Goal: Task Accomplishment & Management: Complete application form

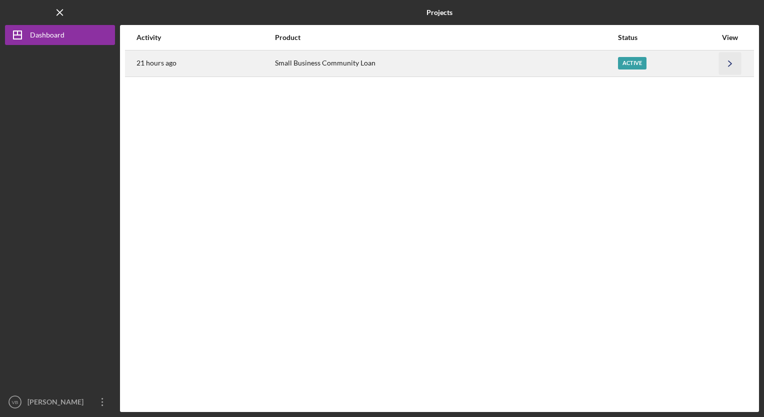
click at [736, 64] on icon "Icon/Navigate" at bounding box center [730, 63] width 23 height 23
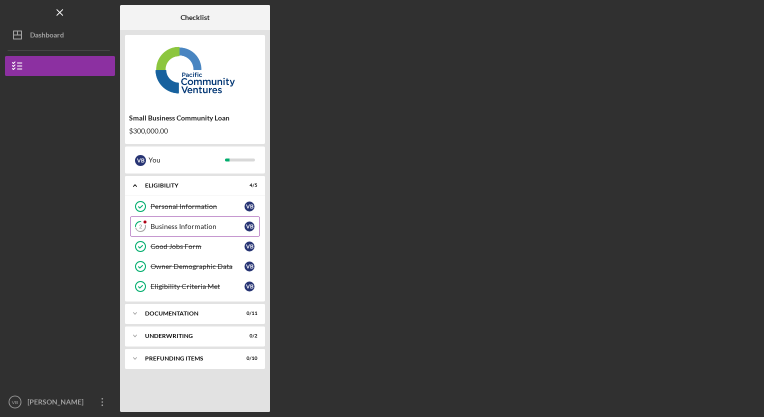
click at [185, 221] on link "2 Business Information V B" at bounding box center [195, 227] width 130 height 20
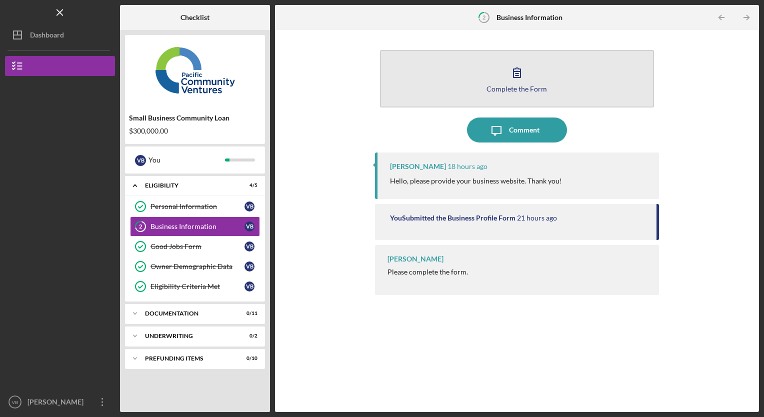
click at [513, 89] on div "Complete the Form" at bounding box center [517, 89] width 61 height 8
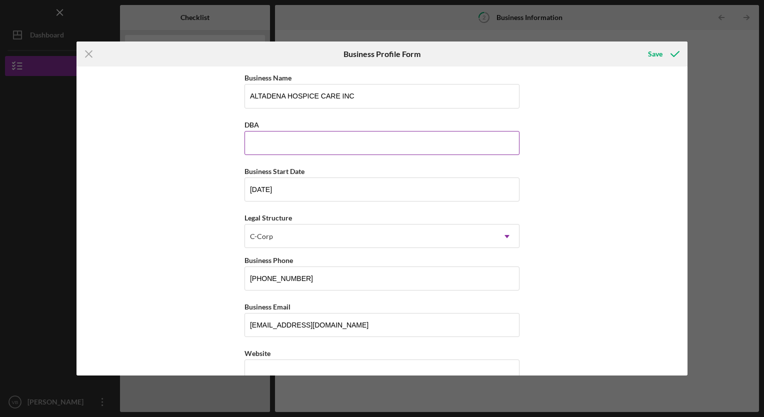
click at [275, 143] on input "DBA" at bounding box center [382, 143] width 275 height 24
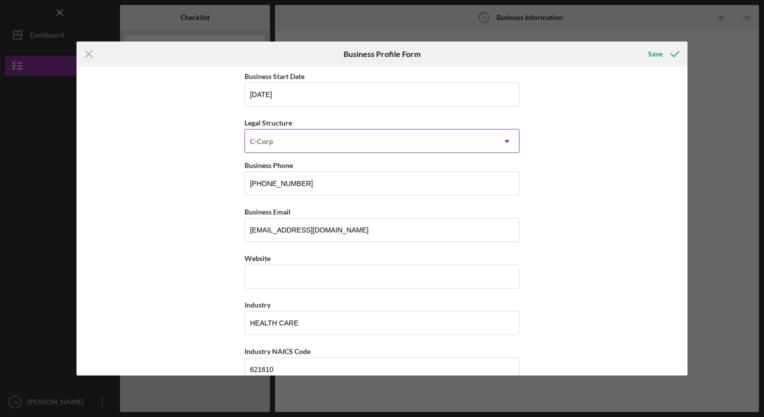
scroll to position [98, 0]
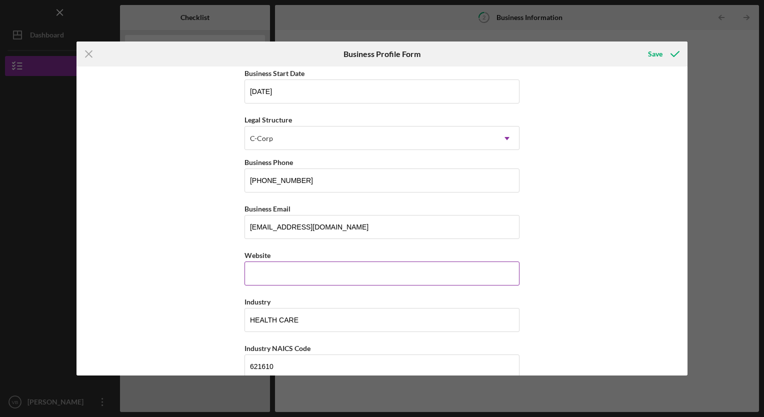
type input "none"
click at [295, 270] on input "Website" at bounding box center [382, 274] width 275 height 24
click at [276, 269] on input "none" at bounding box center [382, 274] width 275 height 24
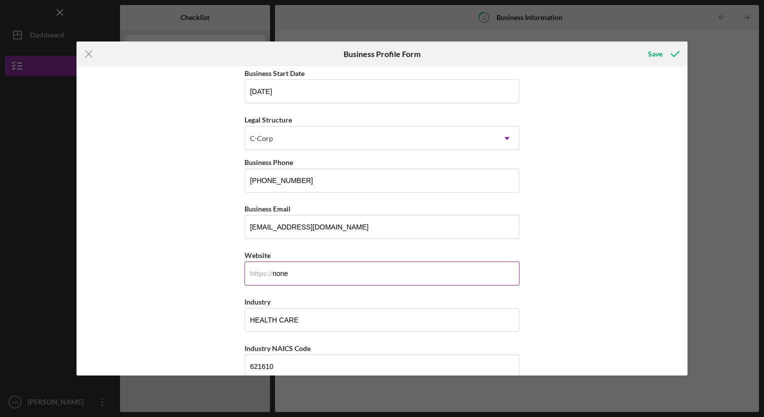
click at [276, 269] on input "none" at bounding box center [382, 274] width 275 height 24
type input "none"
click at [616, 209] on div "Business Name ALTADENA HOSPICE CARE INC DBA none Business Start Date [DATE] Leg…" at bounding box center [382, 221] width 611 height 309
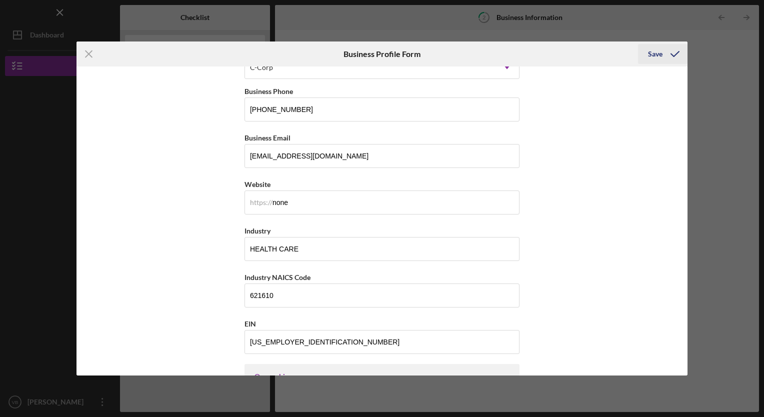
click at [657, 57] on div "Save" at bounding box center [655, 54] width 15 height 20
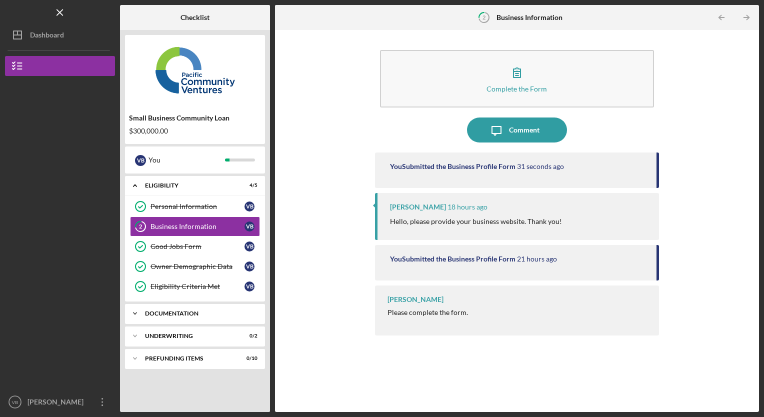
click at [179, 313] on div "Documentation" at bounding box center [199, 314] width 108 height 6
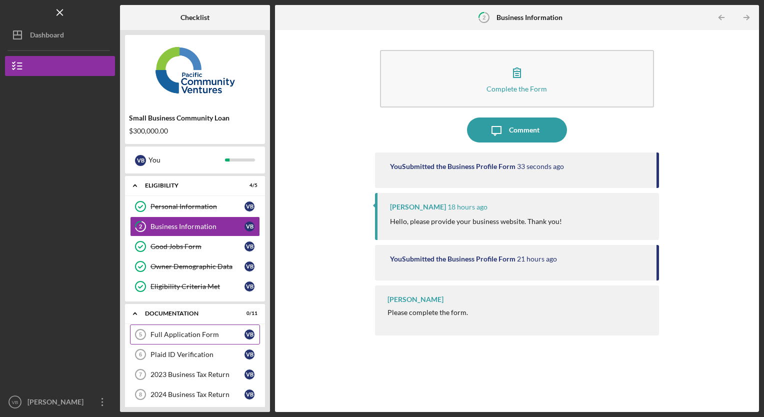
click at [174, 331] on div "Full Application Form" at bounding box center [198, 335] width 94 height 8
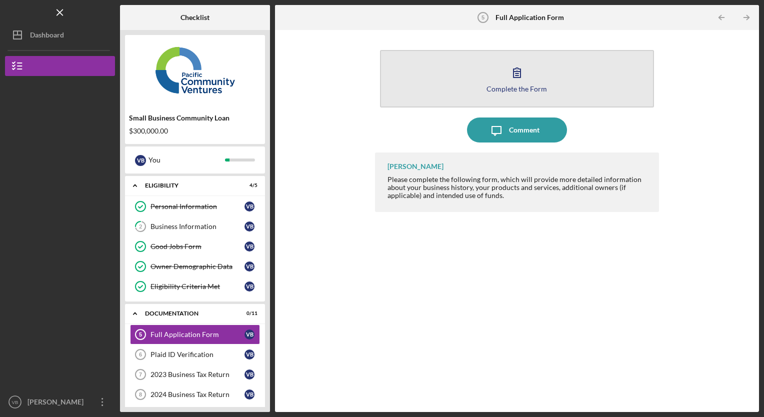
click at [520, 87] on div "Complete the Form" at bounding box center [517, 89] width 61 height 8
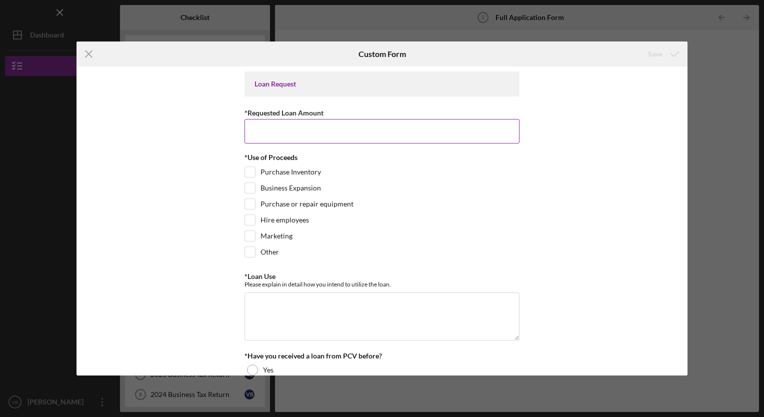
click at [304, 135] on input "*Requested Loan Amount" at bounding box center [382, 131] width 275 height 24
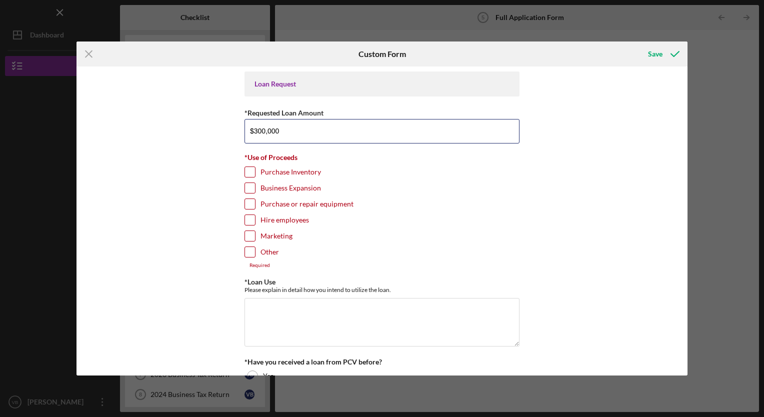
type input "$300,000"
click at [250, 216] on input "Hire employees" at bounding box center [250, 220] width 10 height 10
checkbox input "true"
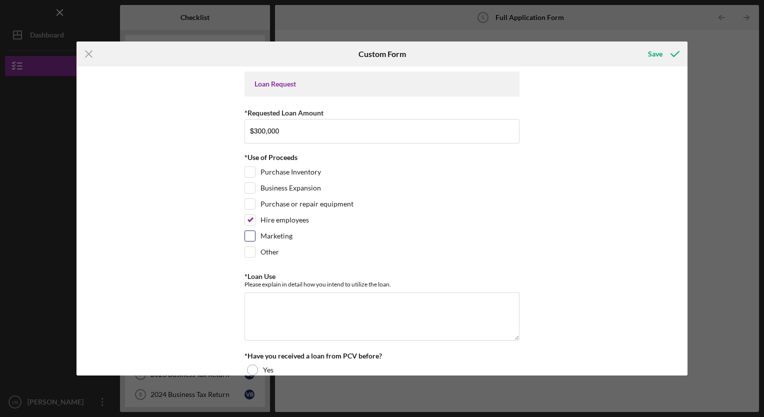
click at [248, 236] on input "Marketing" at bounding box center [250, 236] width 10 height 10
checkbox input "true"
click at [248, 248] on input "Other" at bounding box center [250, 252] width 10 height 10
checkbox input "true"
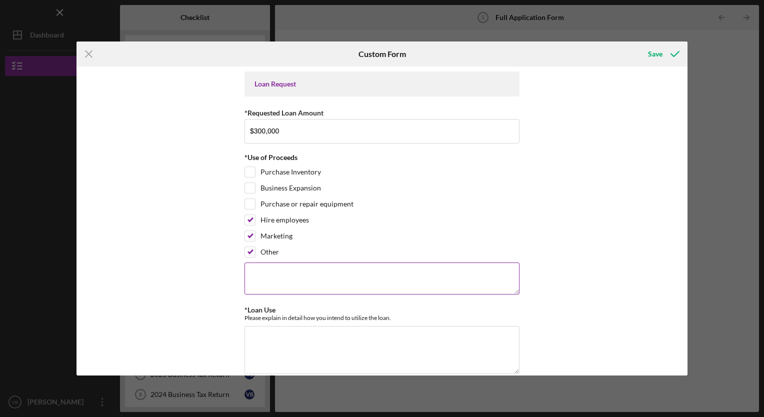
click at [289, 274] on textarea at bounding box center [382, 279] width 275 height 32
type textarea "s"
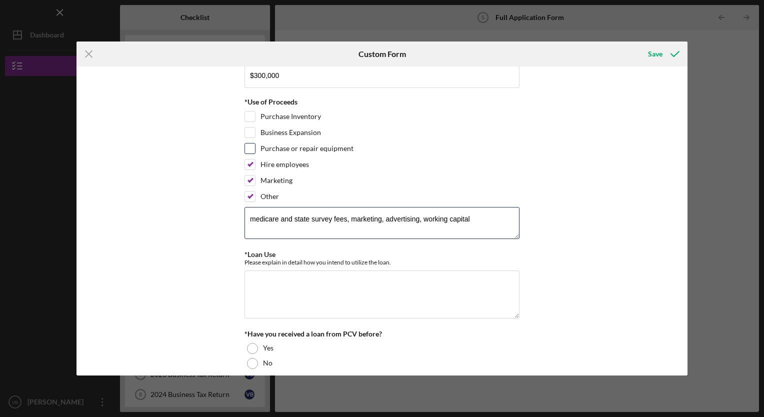
scroll to position [63, 0]
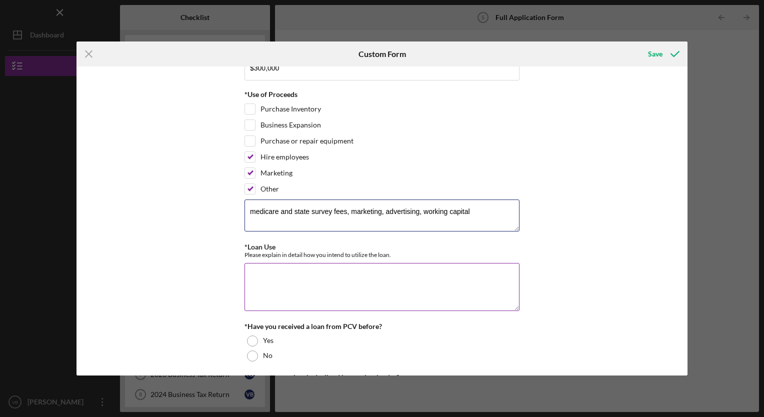
type textarea "medicare and state survey fees, marketing, advertising, working capital"
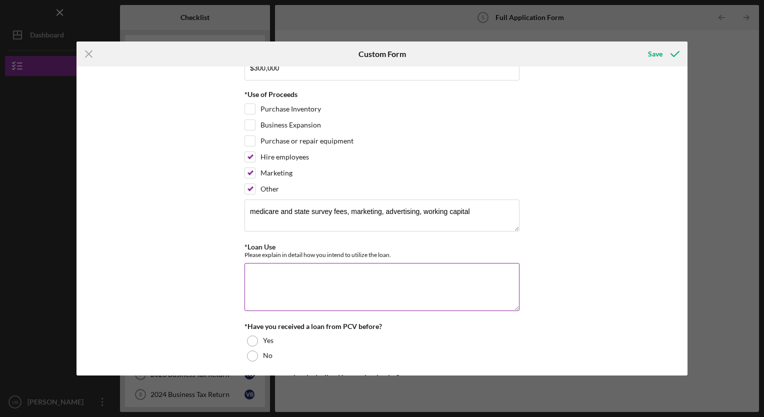
click at [295, 278] on textarea "*Loan Use" at bounding box center [382, 287] width 275 height 48
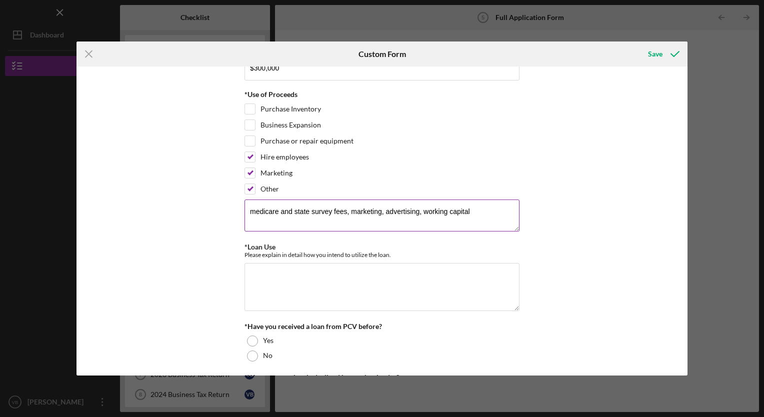
click at [302, 209] on textarea "medicare and state survey fees, marketing, advertising, working capital" at bounding box center [382, 216] width 275 height 32
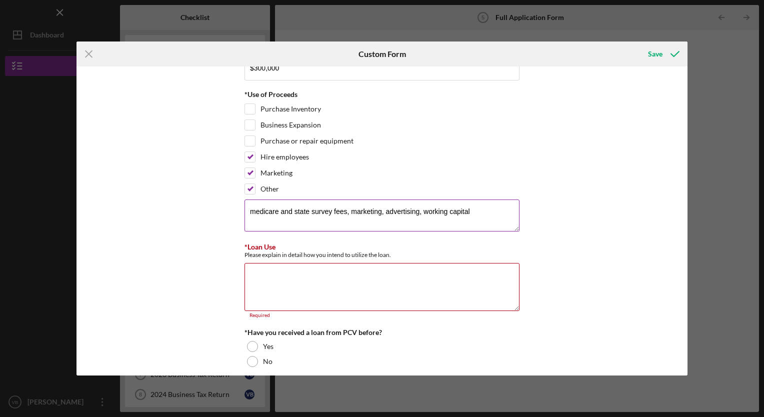
click at [302, 209] on textarea "medicare and state survey fees, marketing, advertising, working capital" at bounding box center [382, 216] width 275 height 32
click at [266, 274] on textarea "*Loan Use" at bounding box center [382, 287] width 275 height 48
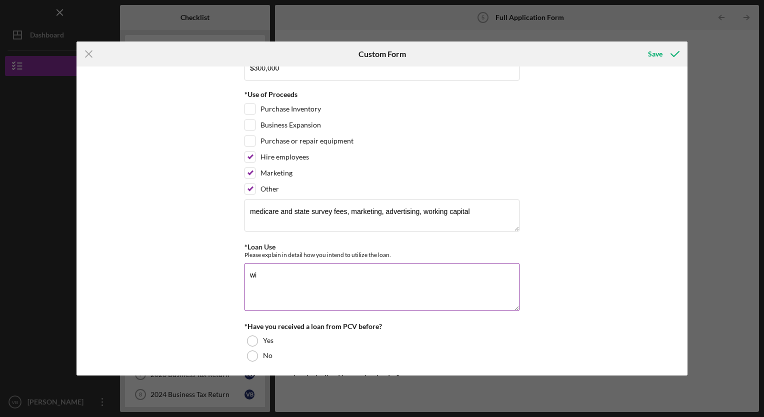
type textarea "w"
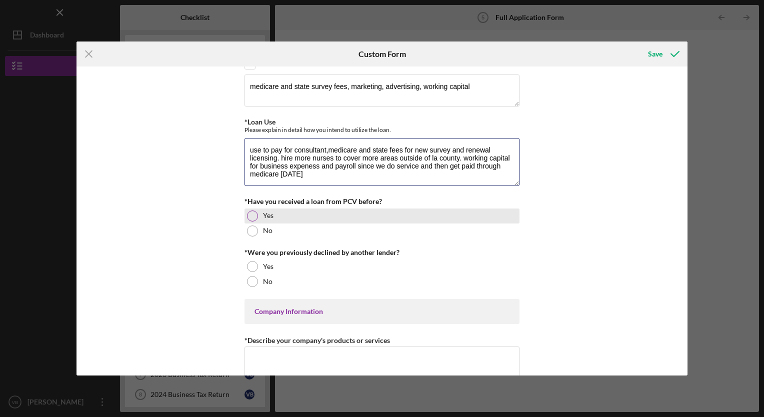
scroll to position [190, 0]
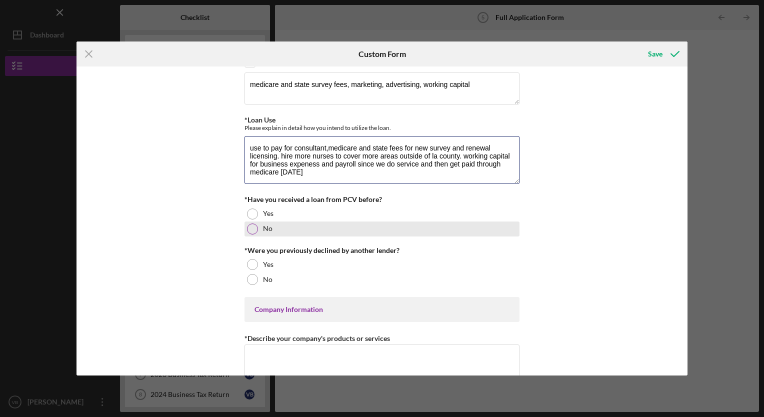
type textarea "use to pay for consultant,medicare and state fees for new survey and renewal li…"
click at [250, 229] on div at bounding box center [252, 229] width 11 height 11
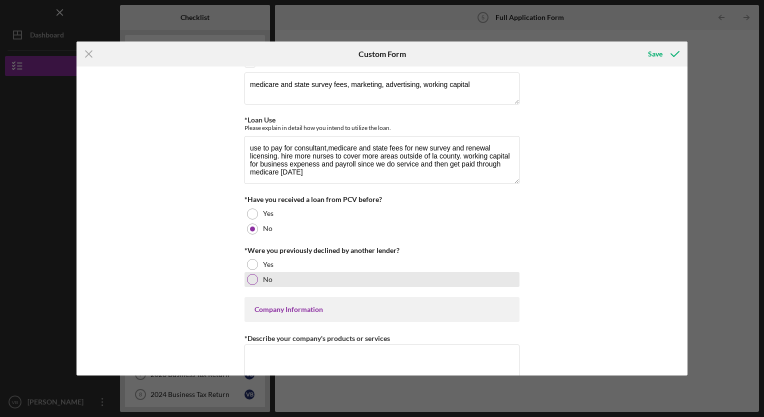
click at [252, 281] on div at bounding box center [252, 279] width 11 height 11
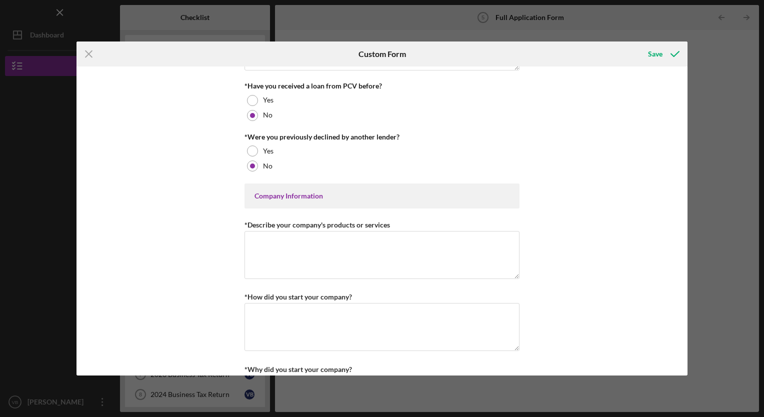
scroll to position [310, 0]
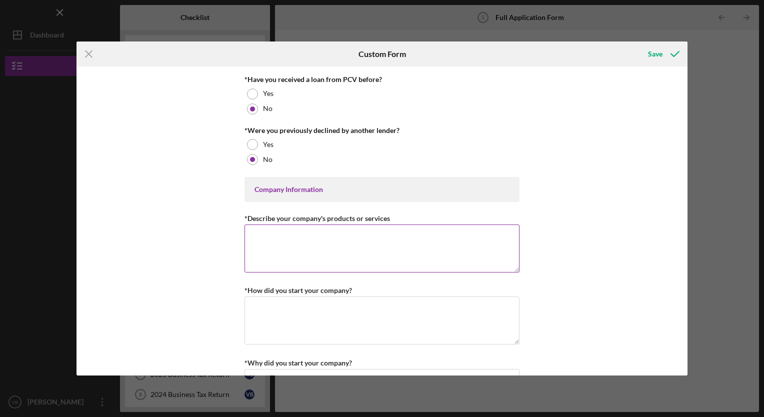
click at [332, 240] on textarea "*Describe your company's products or services" at bounding box center [382, 249] width 275 height 48
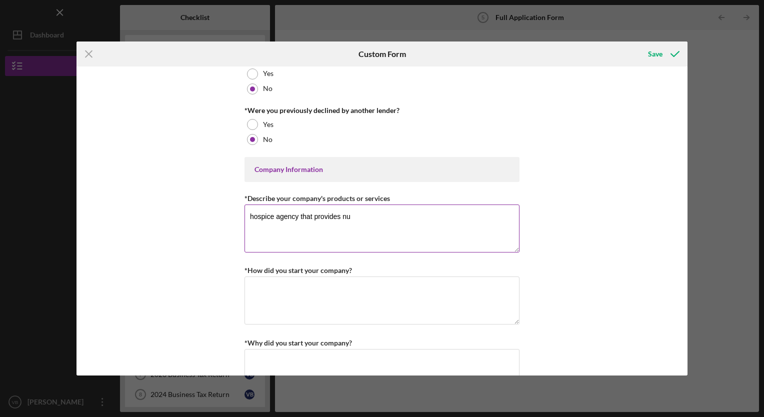
scroll to position [328, 0]
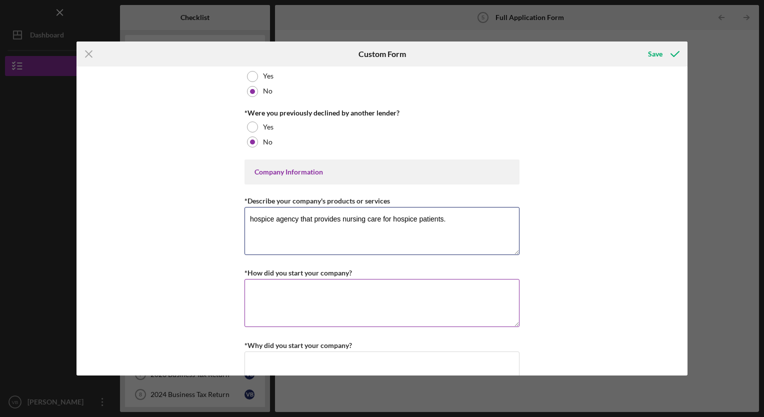
type textarea "hospice agency that provides nursing care for hospice patients."
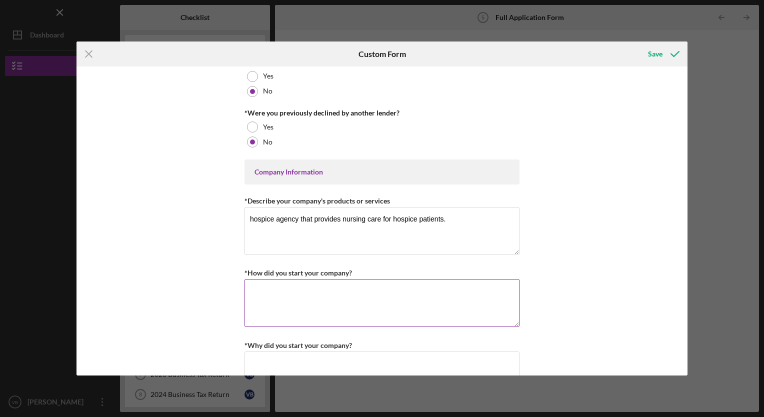
click at [283, 303] on textarea "*How did you start your company?" at bounding box center [382, 303] width 275 height 48
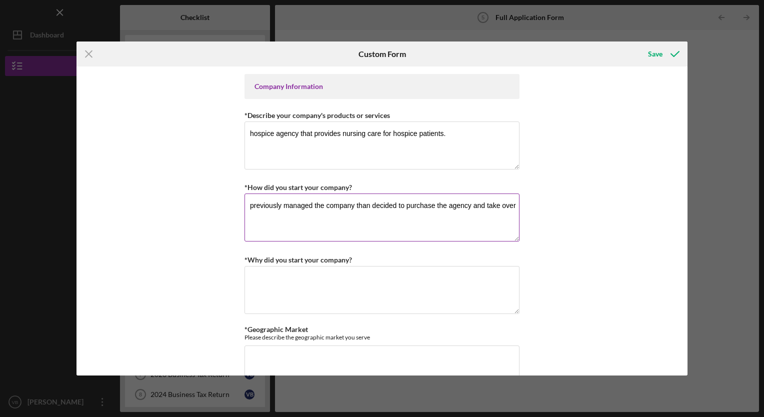
scroll to position [414, 0]
type textarea "previously managed the company than decided to purchase the agency and take over"
click at [274, 285] on textarea "*Why did you start your company?" at bounding box center [382, 290] width 275 height 48
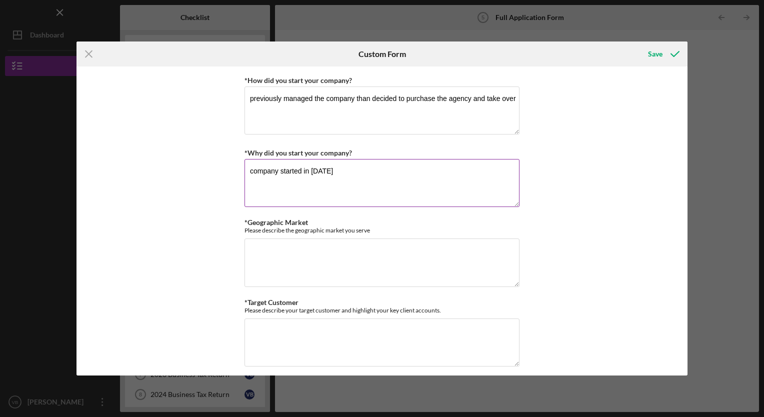
scroll to position [528, 0]
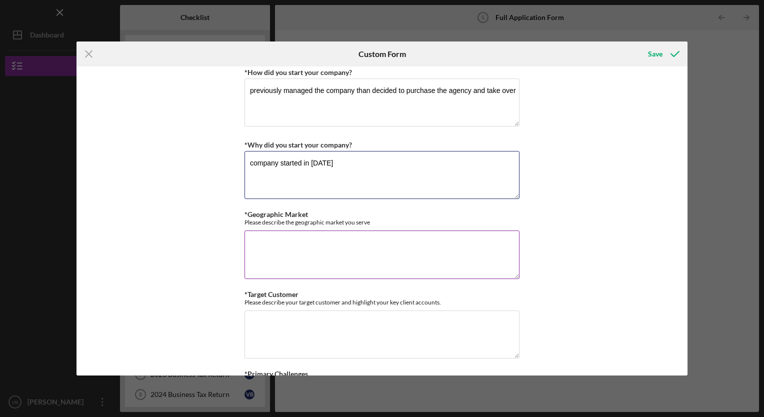
type textarea "company started in [DATE]"
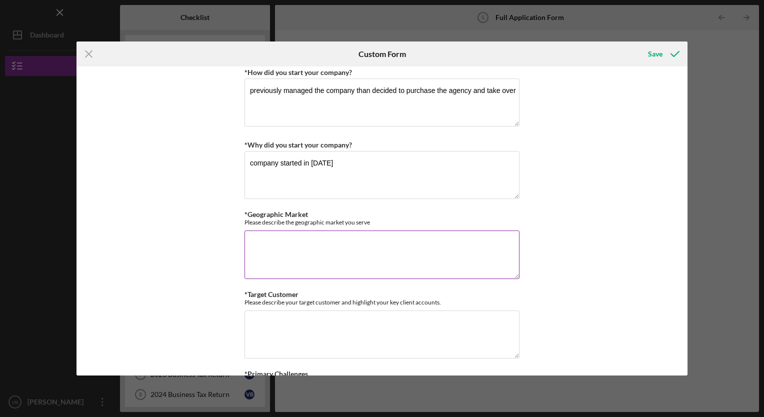
click at [275, 250] on textarea "*Geographic Market" at bounding box center [382, 255] width 275 height 48
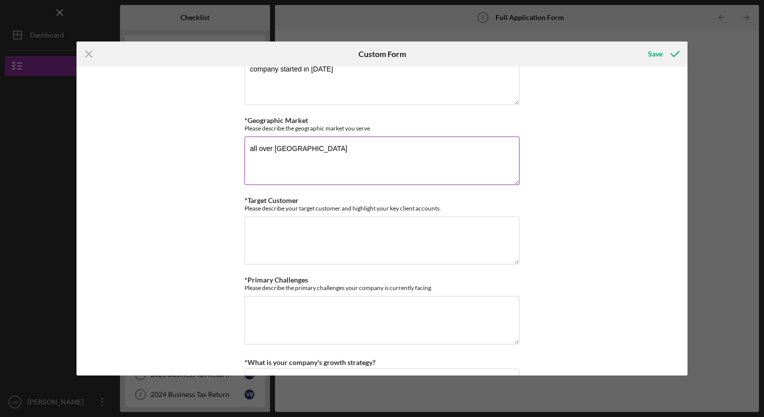
scroll to position [637, 0]
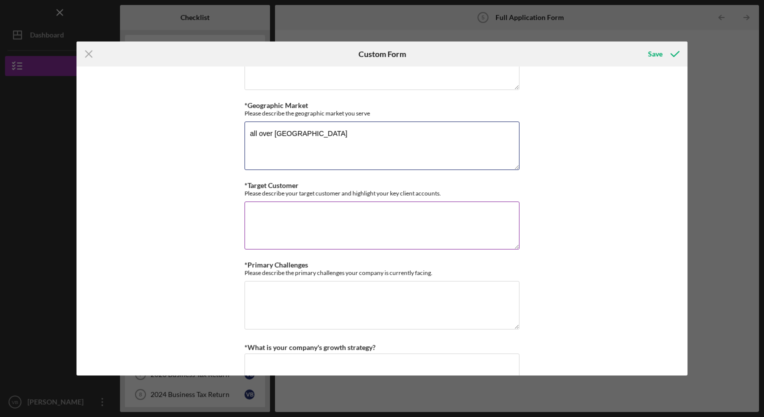
type textarea "all over [GEOGRAPHIC_DATA]"
click at [278, 223] on textarea "*Target Customer" at bounding box center [382, 226] width 275 height 48
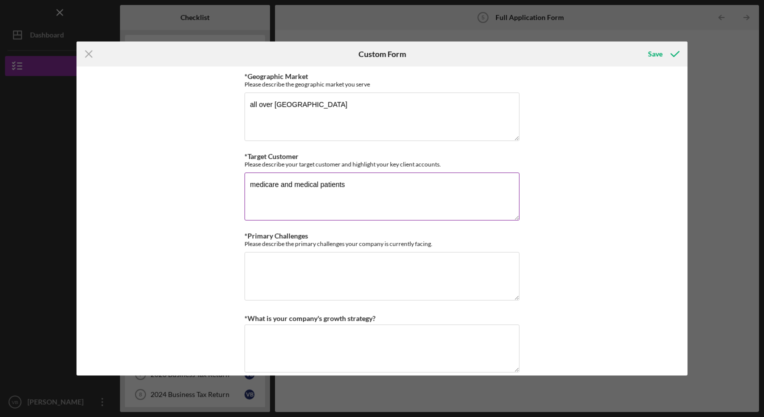
scroll to position [670, 0]
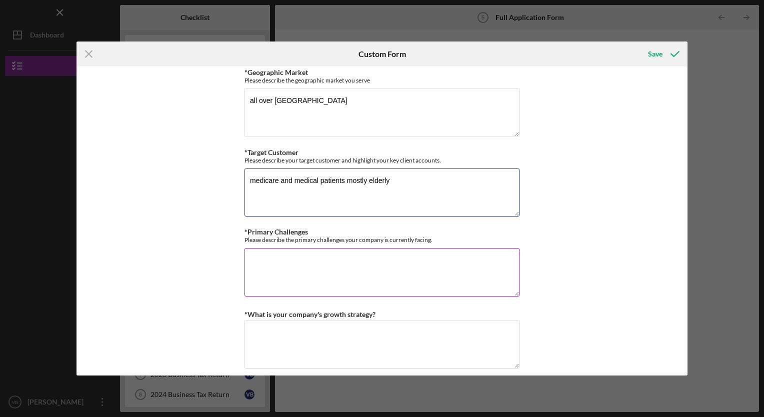
type textarea "medicare and medical patients mostly elderly"
click at [282, 265] on textarea "*Primary Challenges" at bounding box center [382, 272] width 275 height 48
type textarea "c"
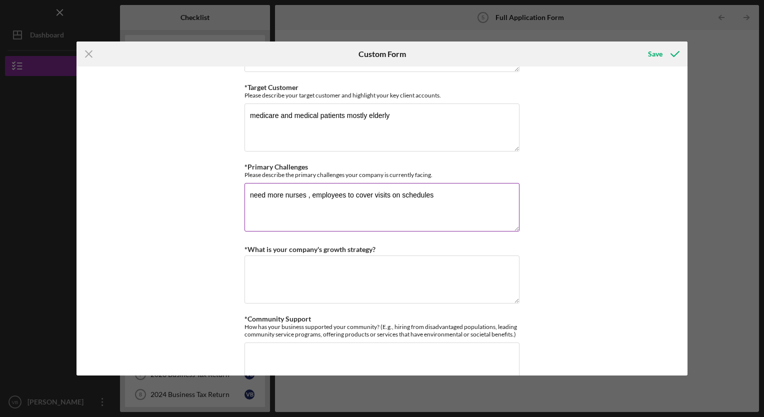
scroll to position [740, 0]
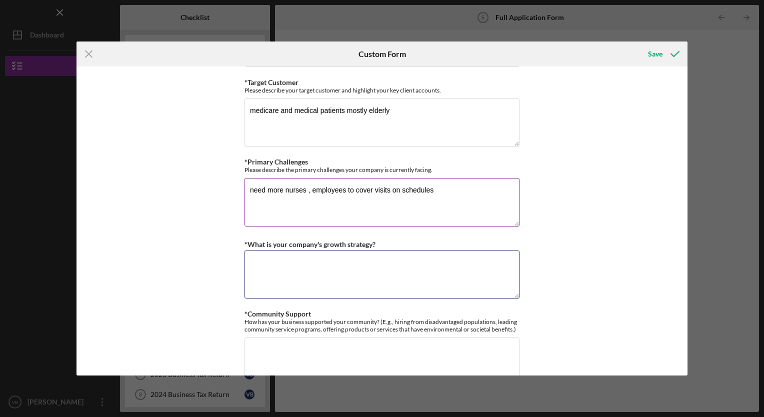
click at [282, 265] on textarea "*What is your company's growth strategy?" at bounding box center [382, 275] width 275 height 48
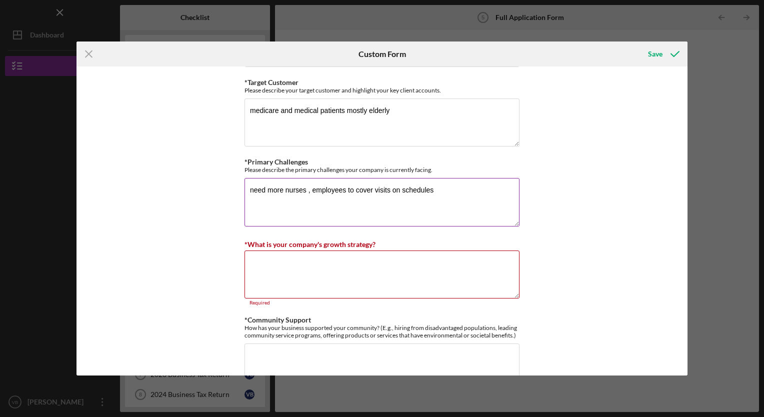
click at [446, 191] on textarea "need more nurses , employees to cover visits on schedules" at bounding box center [382, 202] width 275 height 48
type textarea "need more nurses , employees to cover visits on a daily or weekly basis"
click at [361, 275] on textarea "*What is your company's growth strategy?" at bounding box center [382, 275] width 275 height 48
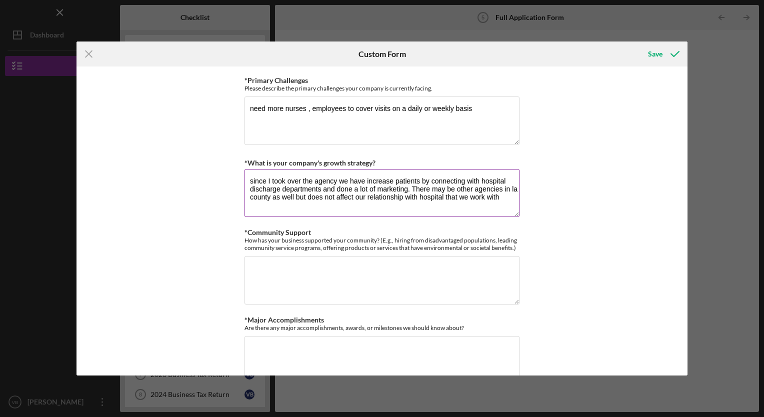
scroll to position [832, 0]
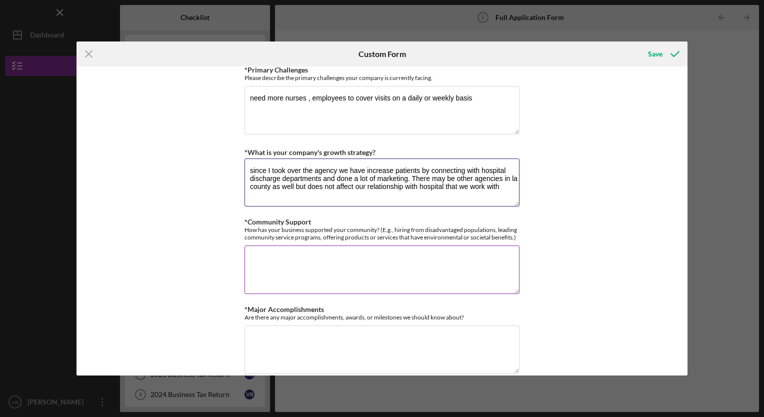
type textarea "since I took over the agency we have increase patients by connecting with hospi…"
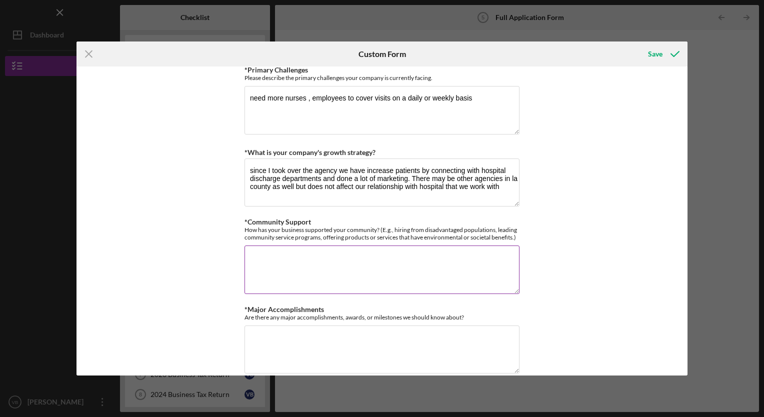
click at [312, 264] on textarea "*Community Support" at bounding box center [382, 270] width 275 height 48
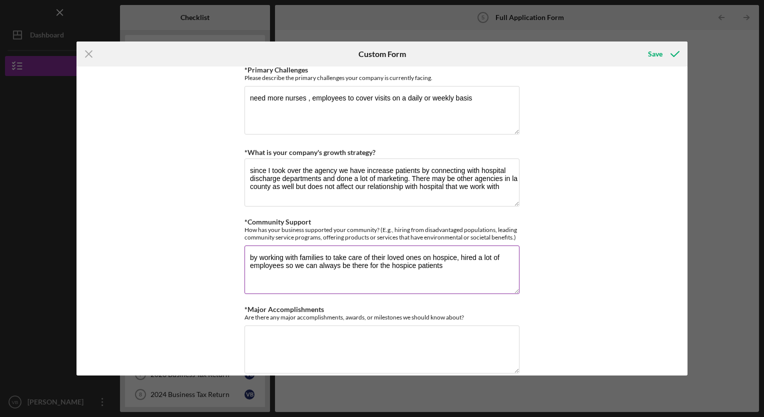
click at [388, 264] on textarea "by working with families to take care of their loved ones on hospice, hired a l…" at bounding box center [382, 270] width 275 height 48
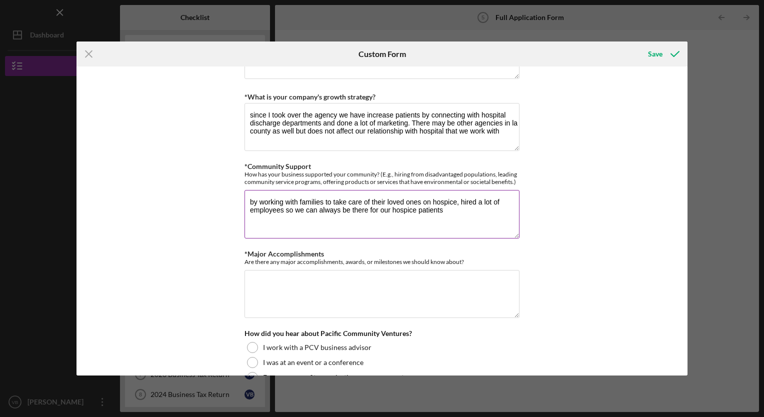
scroll to position [890, 0]
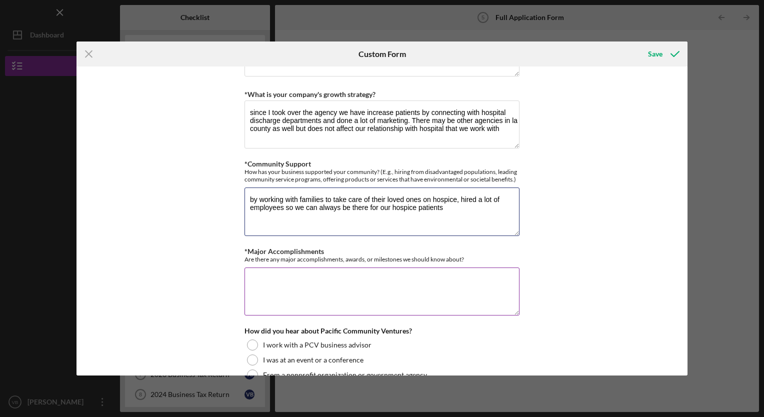
type textarea "by working with families to take care of their loved ones on hospice, hired a l…"
click at [314, 280] on textarea "*Major Accomplishments" at bounding box center [382, 292] width 275 height 48
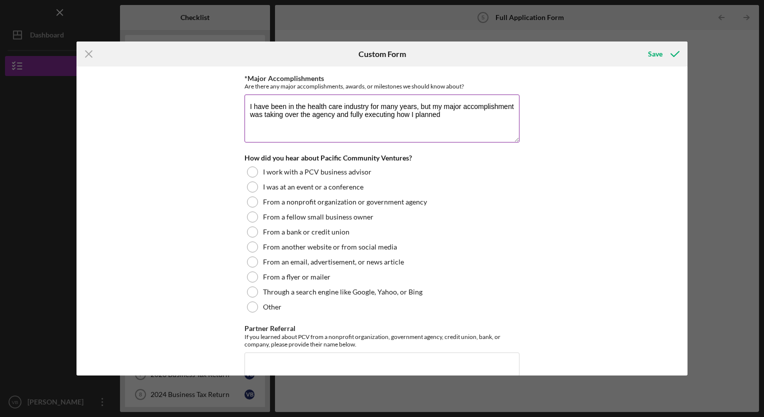
scroll to position [1065, 0]
type textarea "I have been in the health care industry for many years, but my major accomplish…"
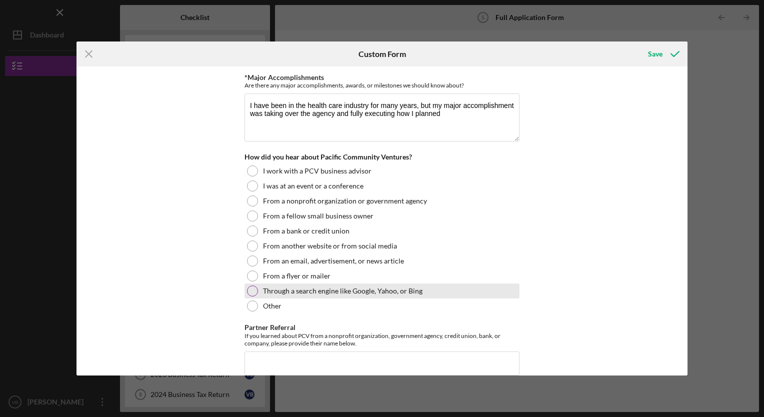
click at [255, 290] on div at bounding box center [252, 291] width 11 height 11
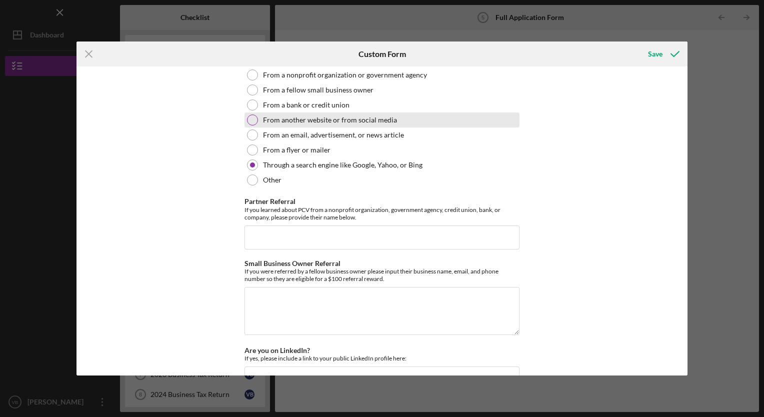
scroll to position [1192, 0]
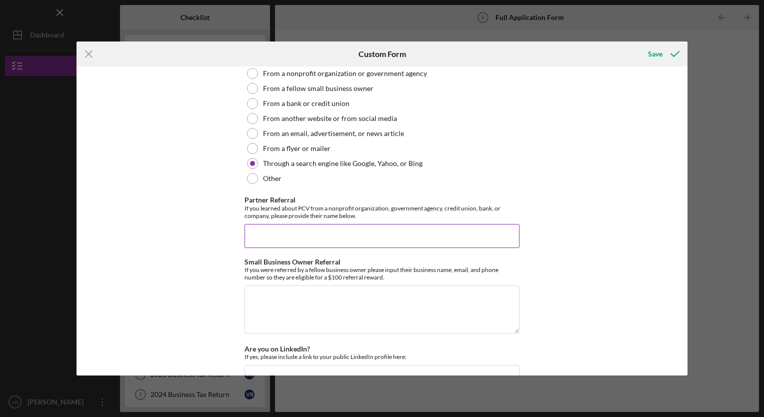
click at [354, 237] on input "Partner Referral" at bounding box center [382, 236] width 275 height 24
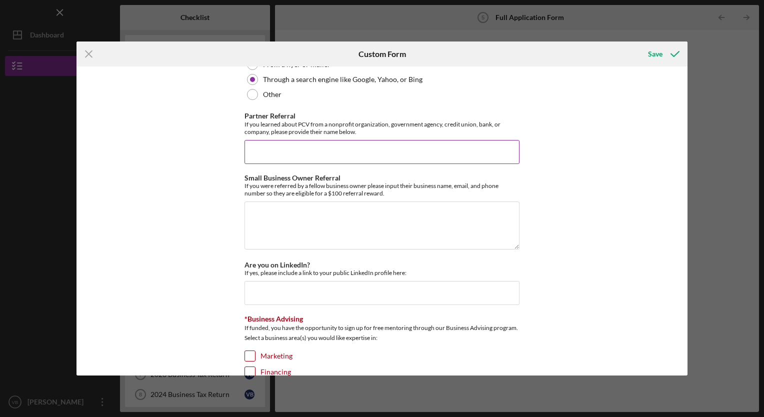
scroll to position [1380, 0]
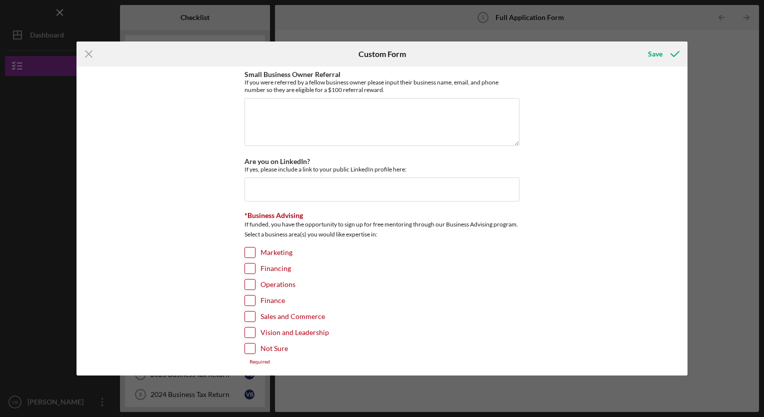
click at [249, 344] on input "Not Sure" at bounding box center [250, 349] width 10 height 10
checkbox input "true"
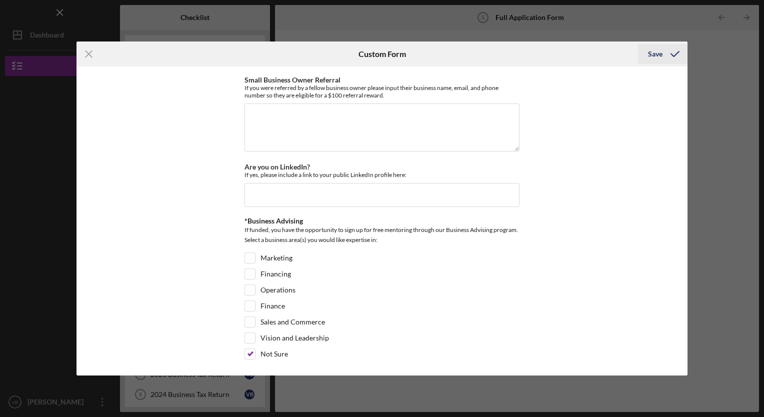
click at [656, 54] on div "Save" at bounding box center [655, 54] width 15 height 20
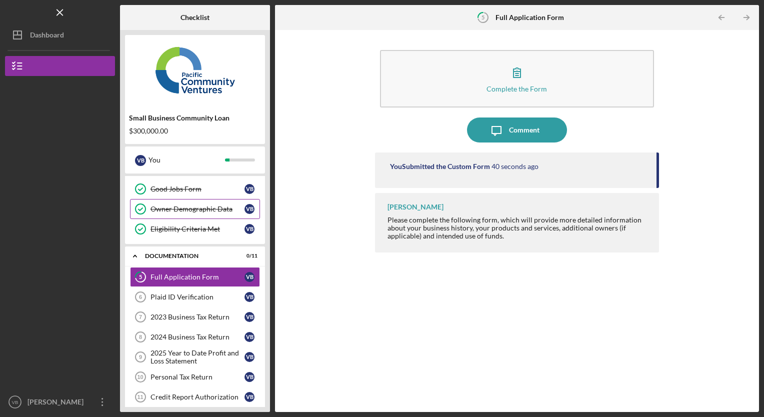
scroll to position [58, 0]
click at [198, 295] on div "Plaid ID Verification" at bounding box center [198, 297] width 94 height 8
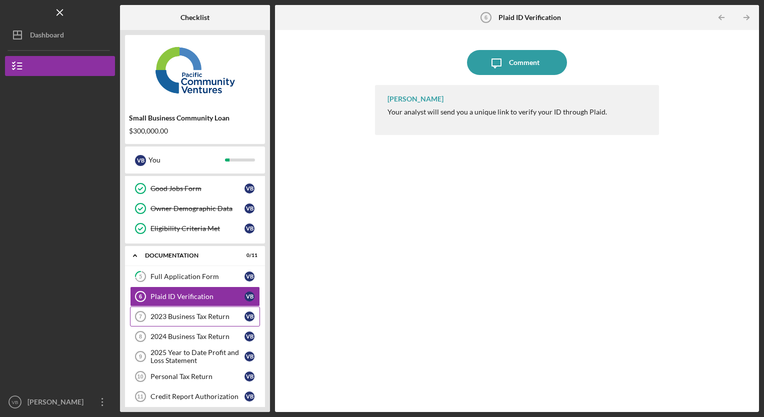
click at [182, 318] on div "2023 Business Tax Return" at bounding box center [198, 317] width 94 height 8
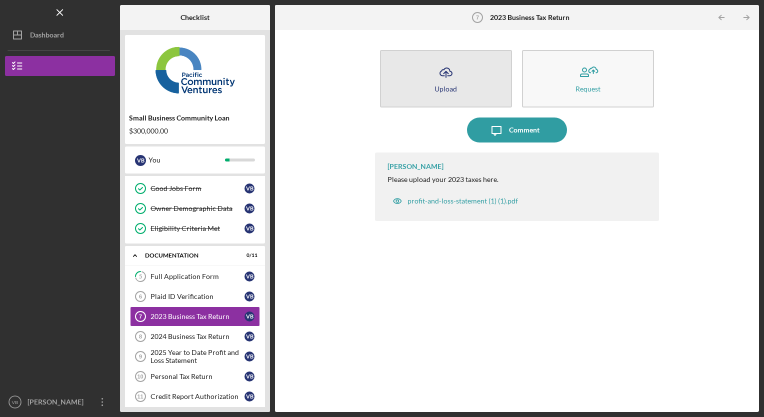
click at [444, 85] on div "Upload" at bounding box center [446, 89] width 23 height 8
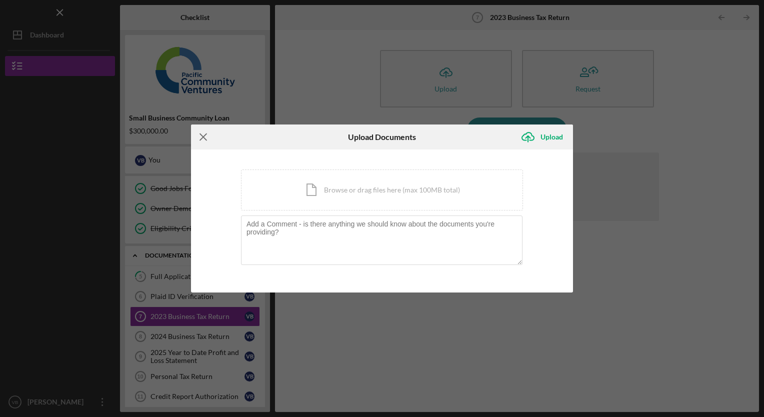
click at [203, 139] on icon "Icon/Menu Close" at bounding box center [203, 137] width 25 height 25
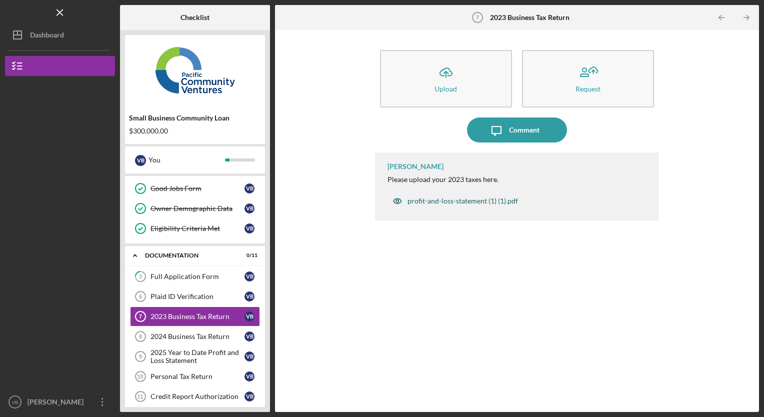
click at [441, 202] on div "profit-and-loss-statement (1) (1).pdf" at bounding box center [463, 201] width 111 height 8
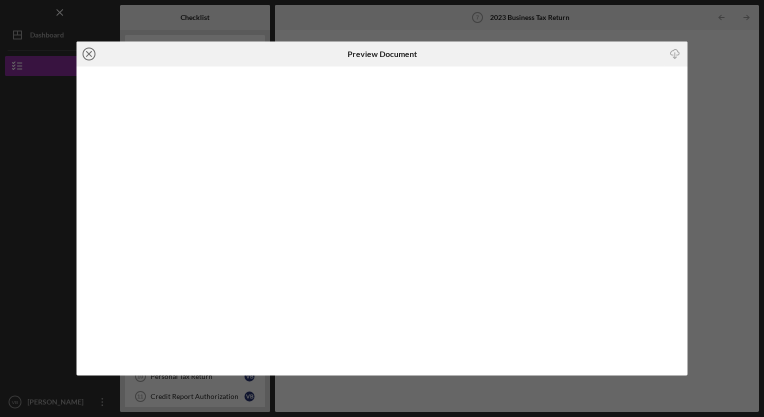
click at [89, 53] on icon "Icon/Close" at bounding box center [89, 54] width 25 height 25
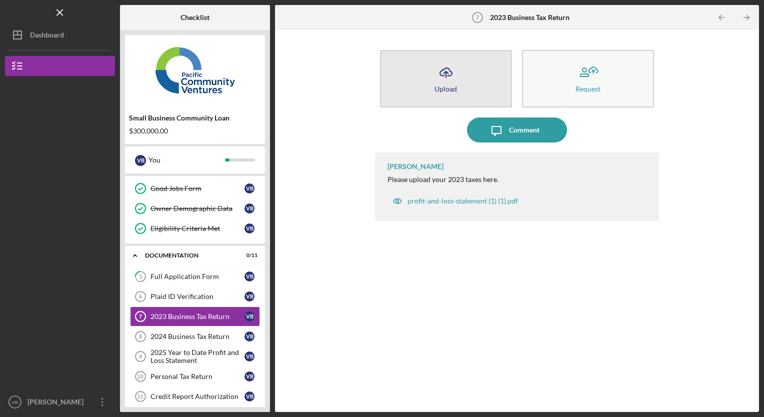
click at [444, 87] on div "Upload" at bounding box center [446, 89] width 23 height 8
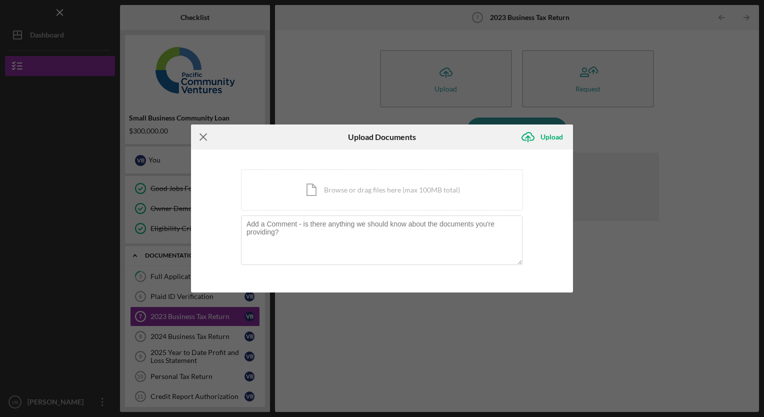
click at [202, 135] on icon "Icon/Menu Close" at bounding box center [203, 137] width 25 height 25
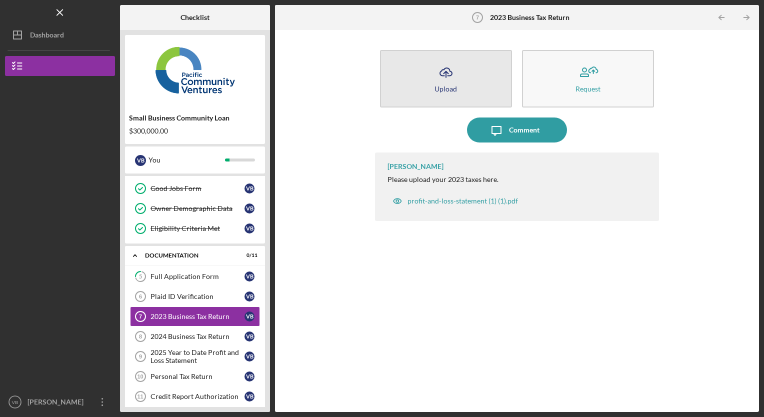
click at [449, 82] on icon "Icon/Upload" at bounding box center [446, 72] width 25 height 25
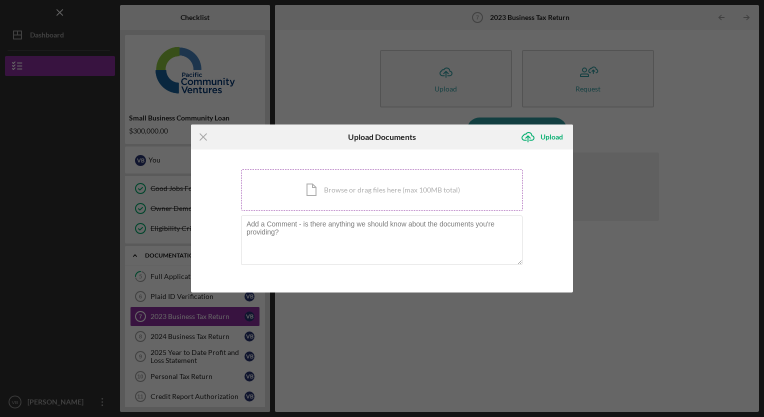
click at [329, 189] on div "Icon/Document Browse or drag files here (max 100MB total) Tap to choose files o…" at bounding box center [382, 190] width 282 height 41
click at [317, 193] on div "Icon/Document Browse or drag files here (max 100MB total) Tap to choose files o…" at bounding box center [382, 190] width 282 height 41
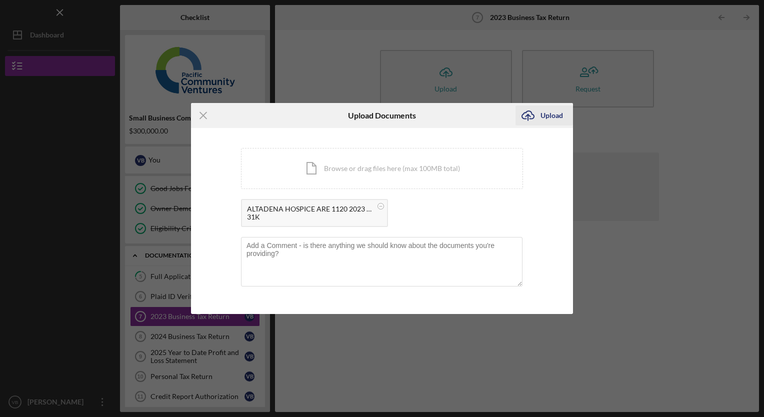
click at [552, 115] on div "Upload" at bounding box center [552, 116] width 23 height 20
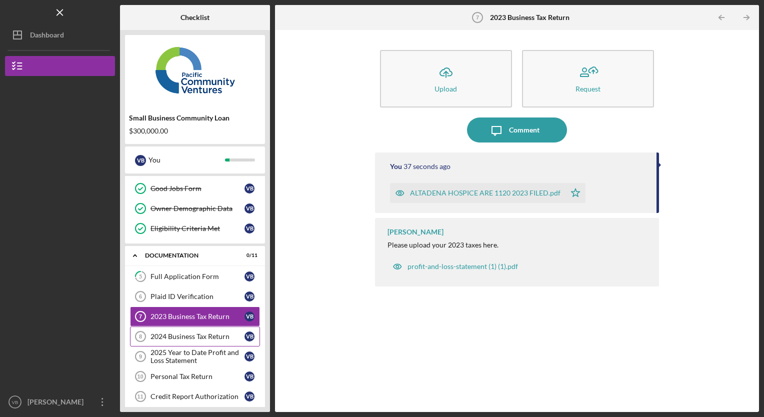
click at [178, 333] on div "2024 Business Tax Return" at bounding box center [198, 337] width 94 height 8
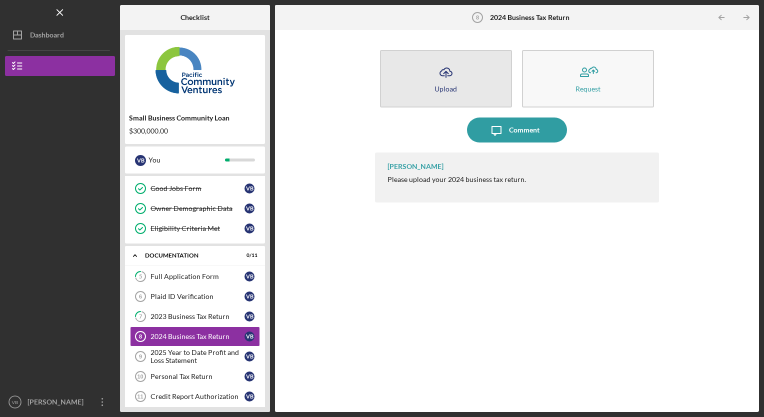
click at [442, 77] on icon "Icon/Upload" at bounding box center [446, 72] width 25 height 25
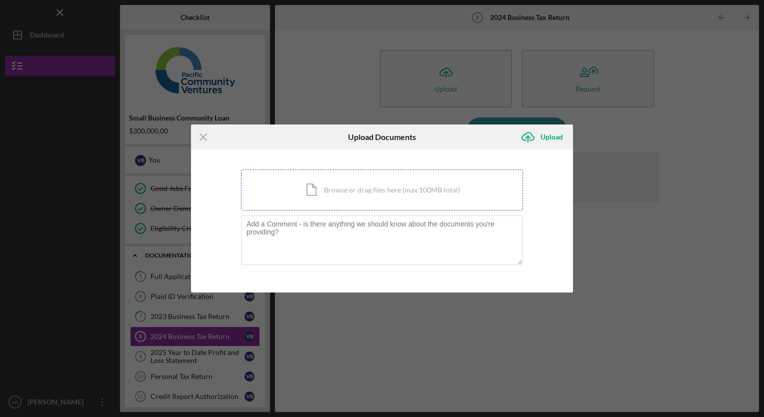
click at [312, 188] on div "Icon/Document Browse or drag files here (max 100MB total) Tap to choose files o…" at bounding box center [382, 190] width 282 height 41
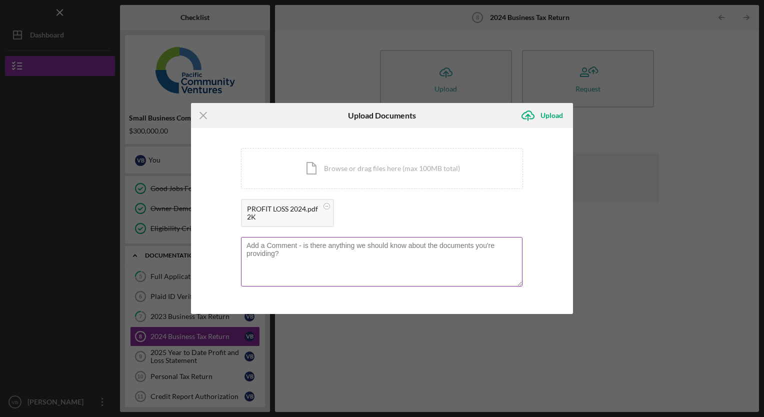
click at [305, 258] on textarea at bounding box center [382, 261] width 282 height 49
type textarea "2024 taxes are not filed. extended until oct"
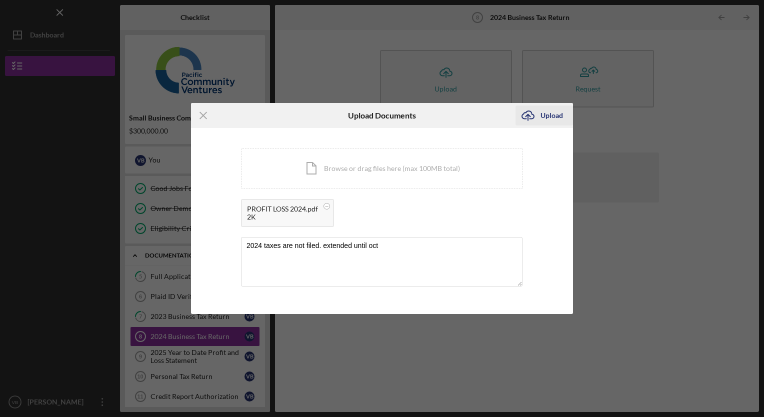
click at [550, 115] on div "Upload" at bounding box center [552, 116] width 23 height 20
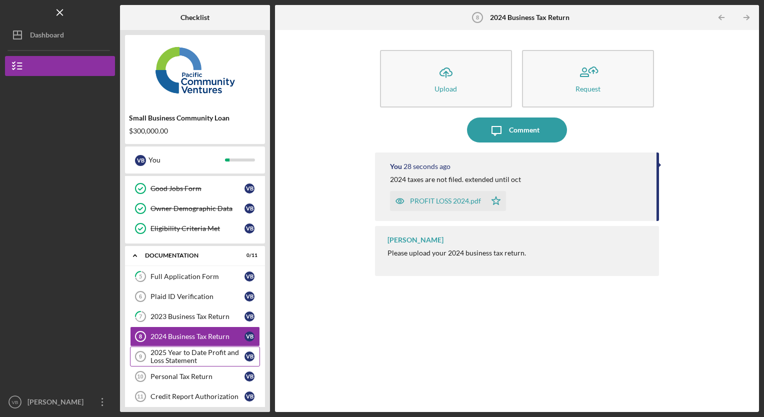
click at [196, 354] on div "2025 Year to Date Profit and Loss Statement" at bounding box center [198, 357] width 94 height 16
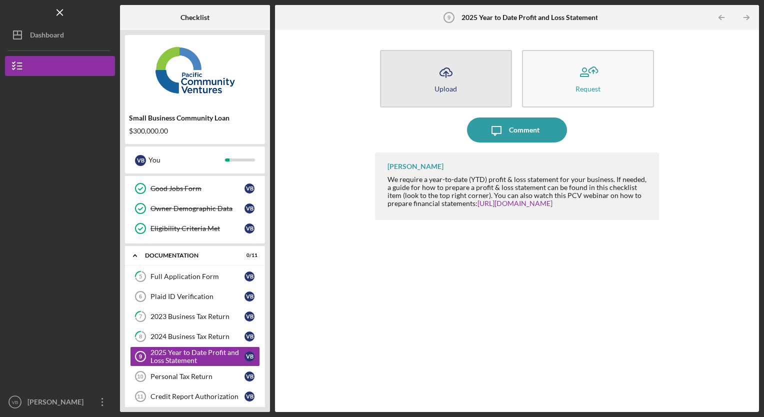
click at [450, 89] on div "Upload" at bounding box center [446, 89] width 23 height 8
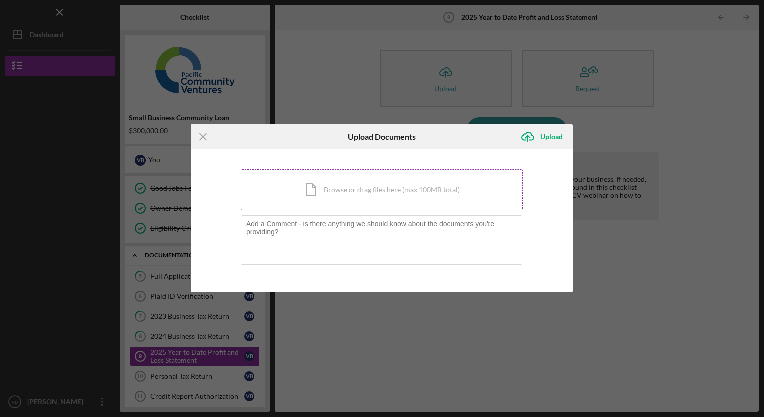
click at [313, 194] on div "Icon/Document Browse or drag files here (max 100MB total) Tap to choose files o…" at bounding box center [382, 190] width 282 height 41
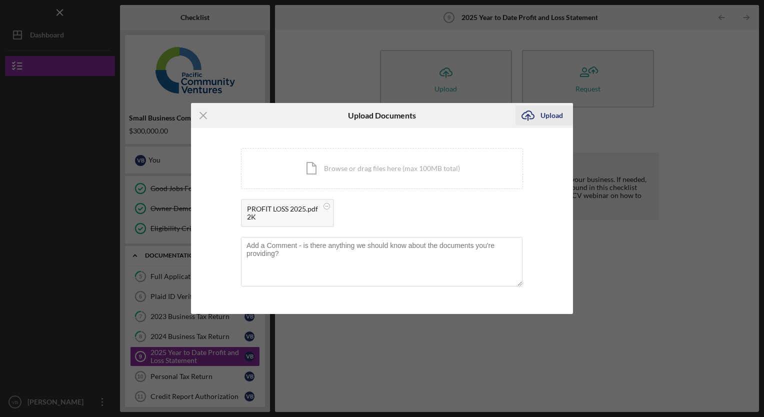
click at [548, 117] on div "Upload" at bounding box center [552, 116] width 23 height 20
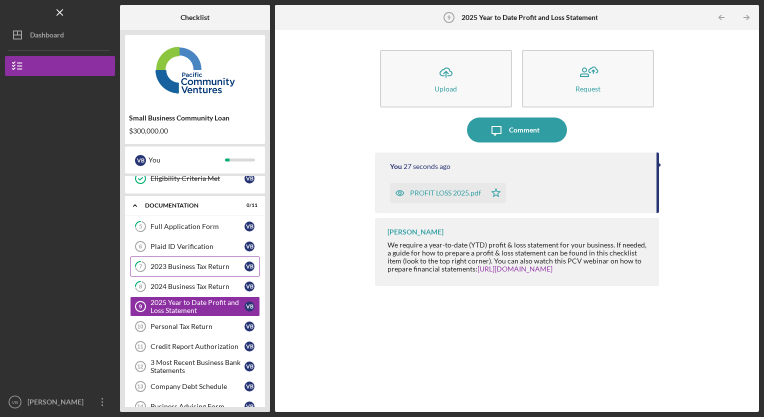
scroll to position [110, 0]
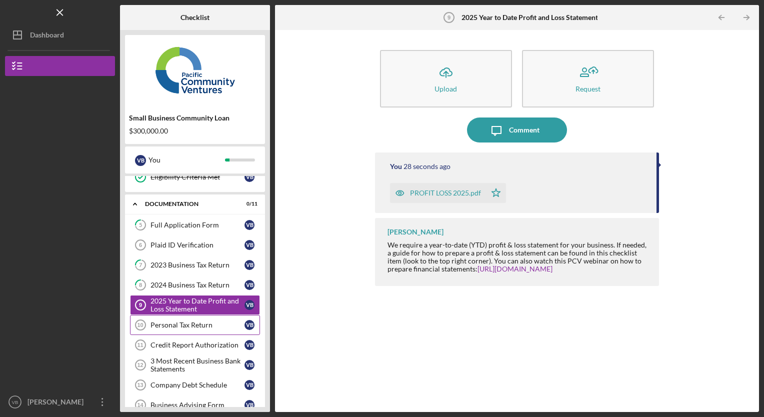
click at [174, 321] on div "Personal Tax Return" at bounding box center [198, 325] width 94 height 8
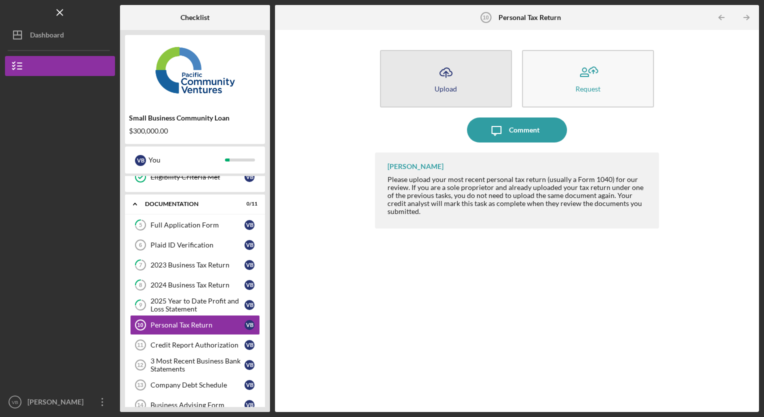
click at [449, 85] on div "Upload" at bounding box center [446, 89] width 23 height 8
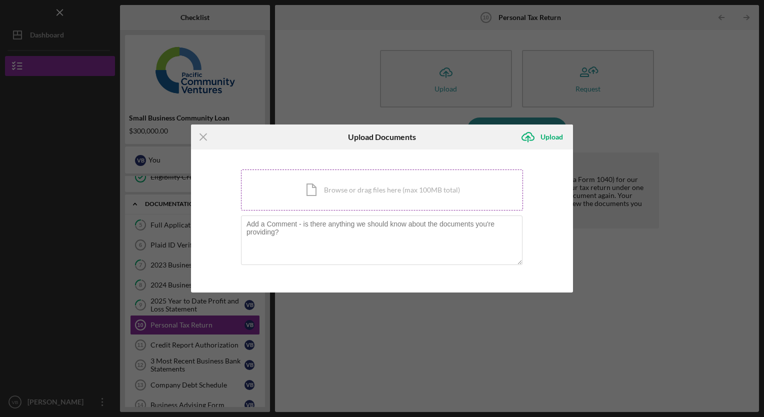
click at [313, 188] on div "Icon/Document Browse or drag files here (max 100MB total) Tap to choose files o…" at bounding box center [382, 190] width 282 height 41
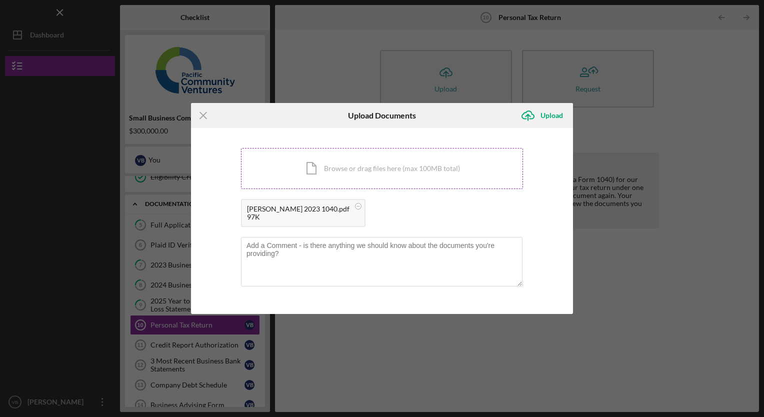
click at [314, 167] on div "Icon/Document Browse or drag files here (max 100MB total) Tap to choose files o…" at bounding box center [382, 168] width 282 height 41
click at [548, 118] on div "Upload" at bounding box center [552, 116] width 23 height 20
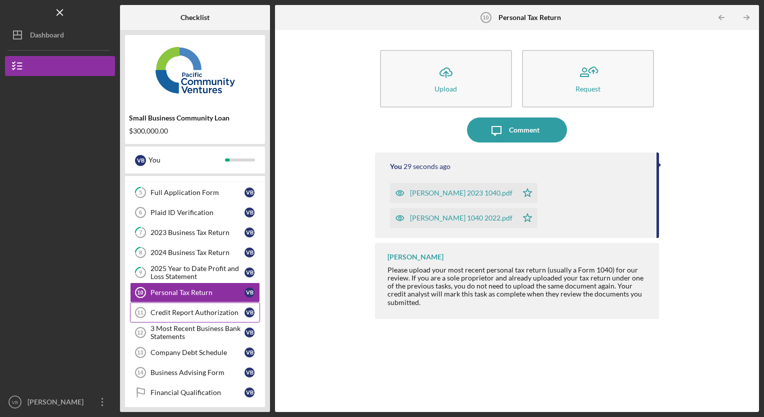
scroll to position [142, 0]
click at [194, 311] on div "Credit Report Authorization" at bounding box center [198, 313] width 94 height 8
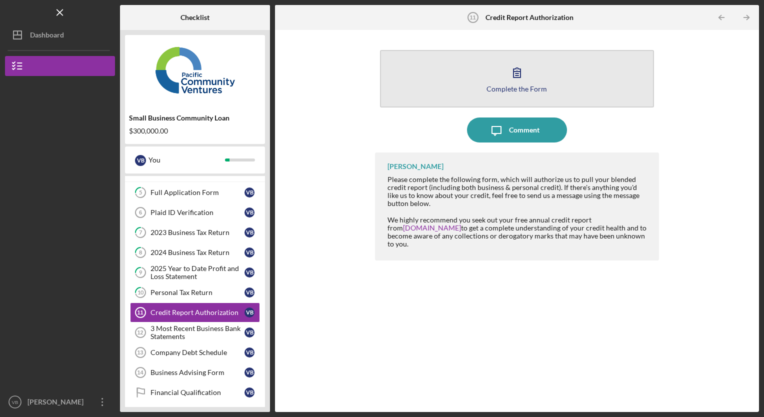
click at [520, 86] on div "Complete the Form" at bounding box center [517, 89] width 61 height 8
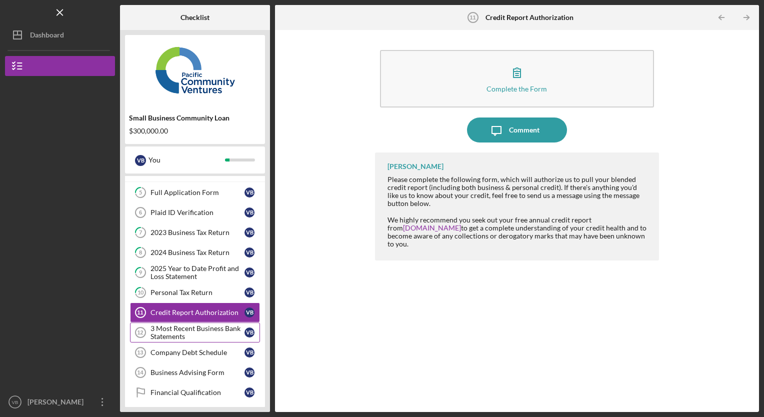
click at [187, 331] on div "3 Most Recent Business Bank Statements" at bounding box center [198, 333] width 94 height 16
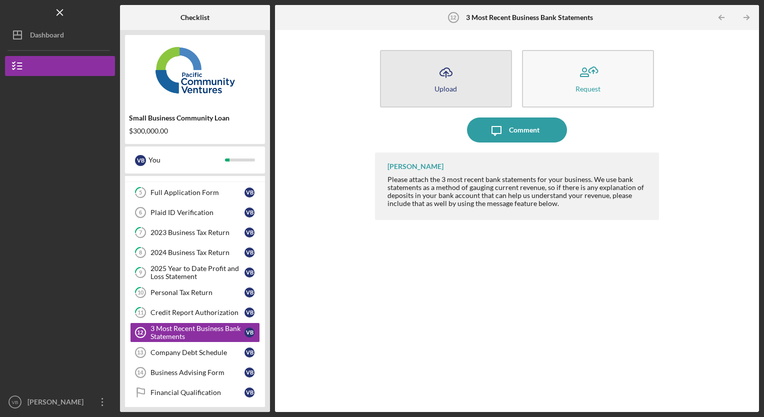
click at [447, 70] on icon "Icon/Upload" at bounding box center [446, 72] width 25 height 25
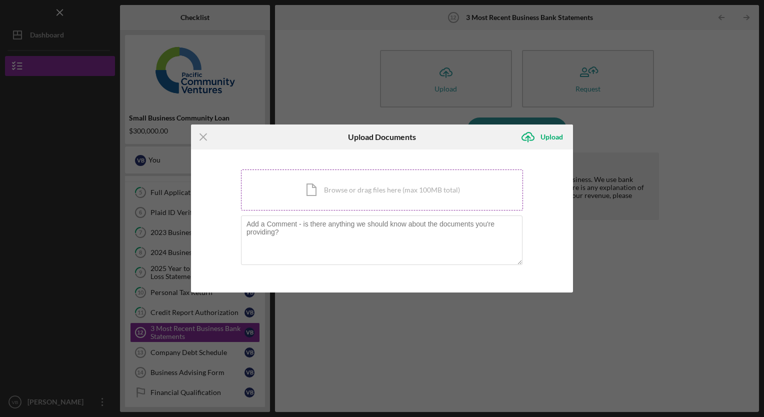
click at [315, 191] on div "Icon/Document Browse or drag files here (max 100MB total) Tap to choose files o…" at bounding box center [382, 190] width 282 height 41
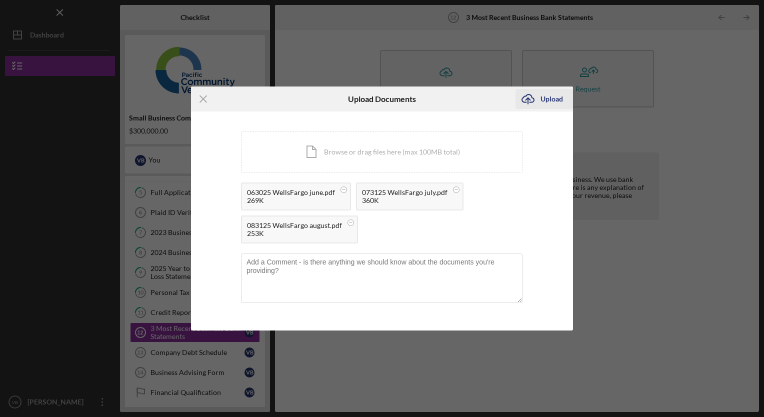
click at [548, 99] on div "Upload" at bounding box center [552, 99] width 23 height 20
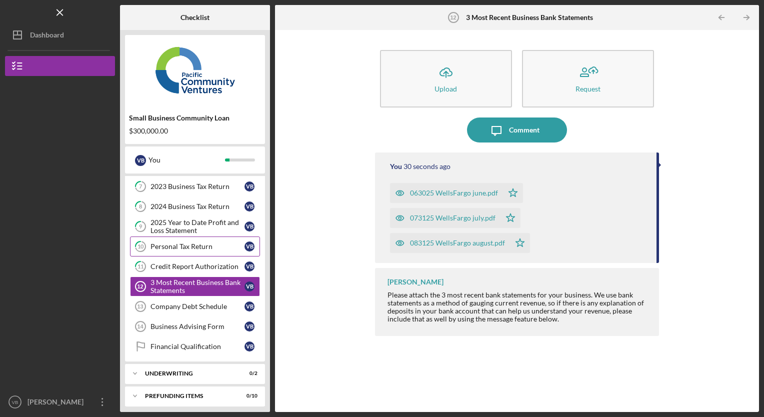
scroll to position [189, 0]
click at [185, 305] on div "Company Debt Schedule" at bounding box center [198, 306] width 94 height 8
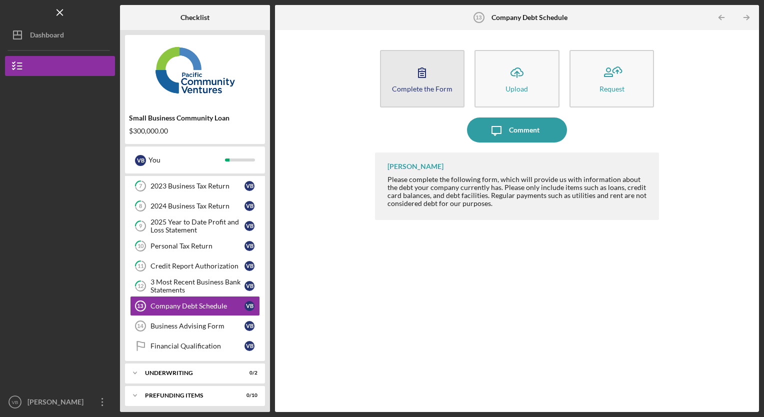
click at [420, 85] on div "Complete the Form" at bounding box center [422, 89] width 61 height 8
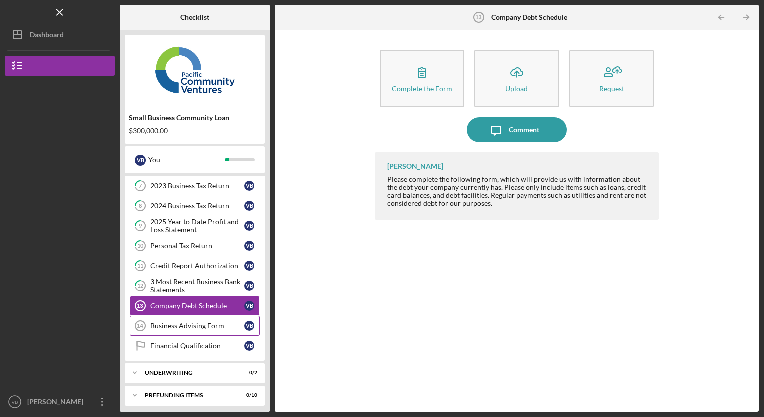
click at [197, 325] on div "Business Advising Form" at bounding box center [198, 326] width 94 height 8
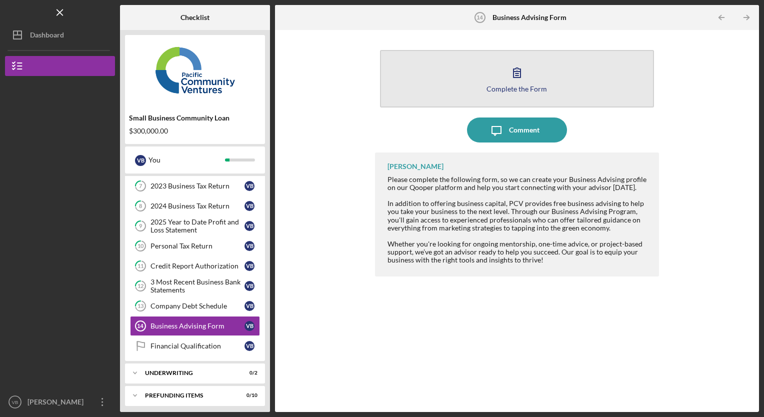
click at [507, 79] on icon "button" at bounding box center [517, 72] width 25 height 25
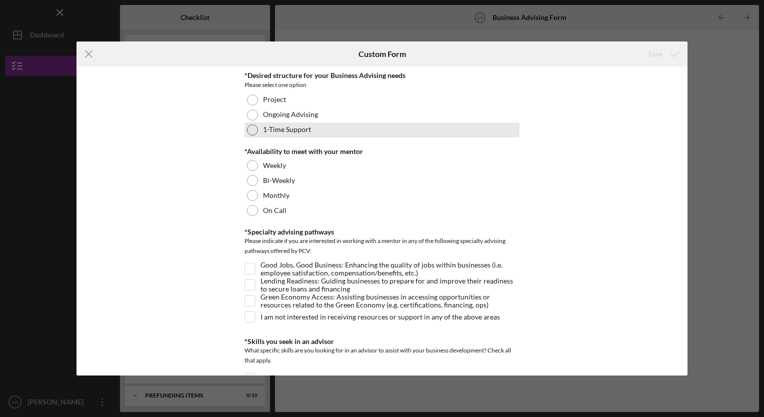
click at [255, 129] on div at bounding box center [252, 130] width 11 height 11
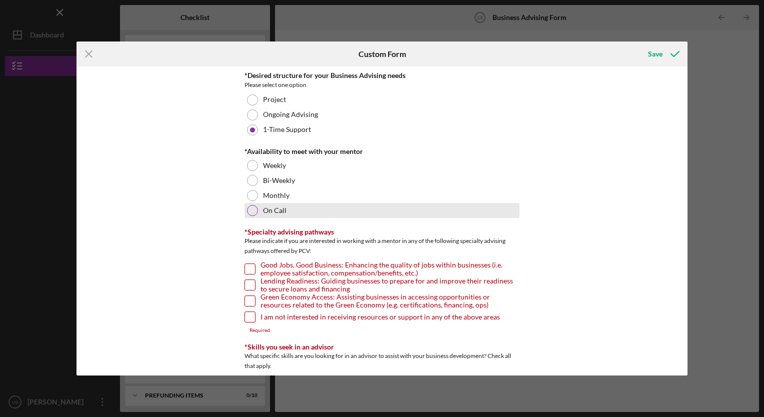
click at [248, 209] on div at bounding box center [252, 210] width 11 height 11
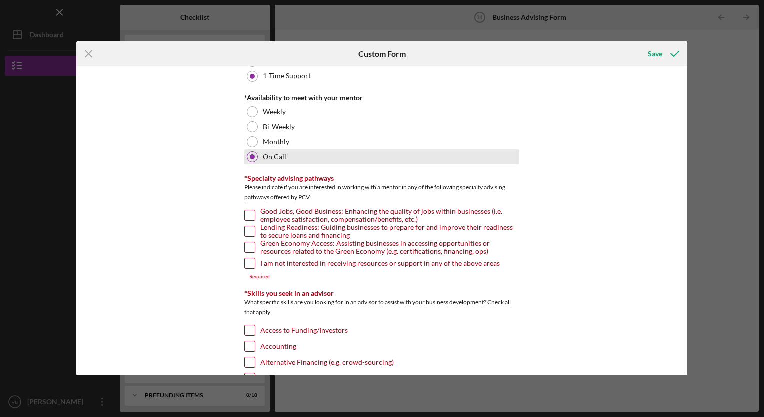
scroll to position [64, 0]
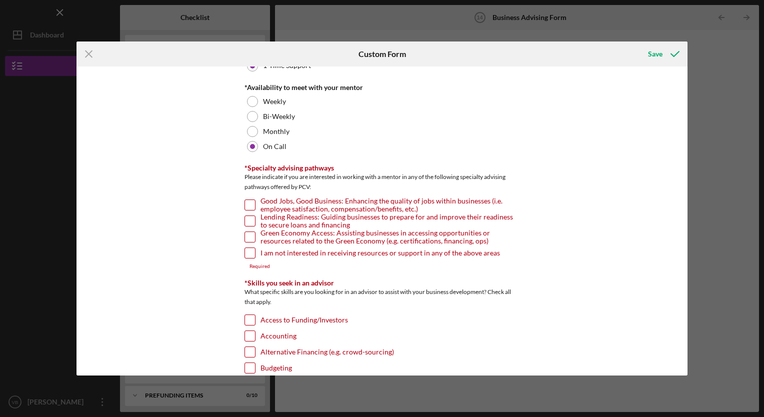
click at [248, 204] on input "Good Jobs, Good Business: Enhancing the quality of jobs within businesses (i.e.…" at bounding box center [250, 205] width 10 height 10
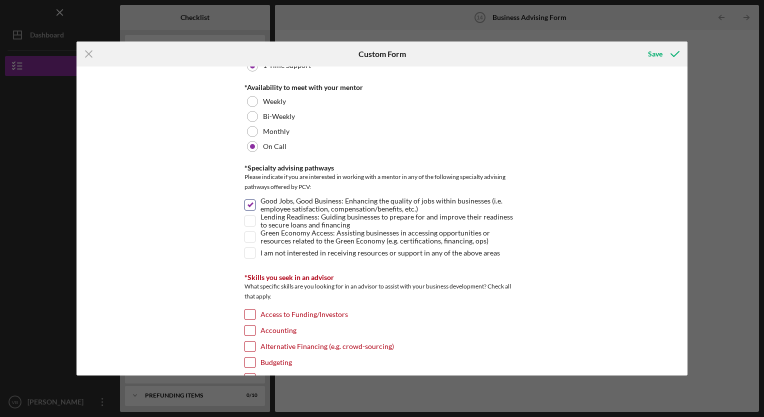
click at [248, 204] on input "Good Jobs, Good Business: Enhancing the quality of jobs within businesses (i.e.…" at bounding box center [250, 205] width 10 height 10
checkbox input "false"
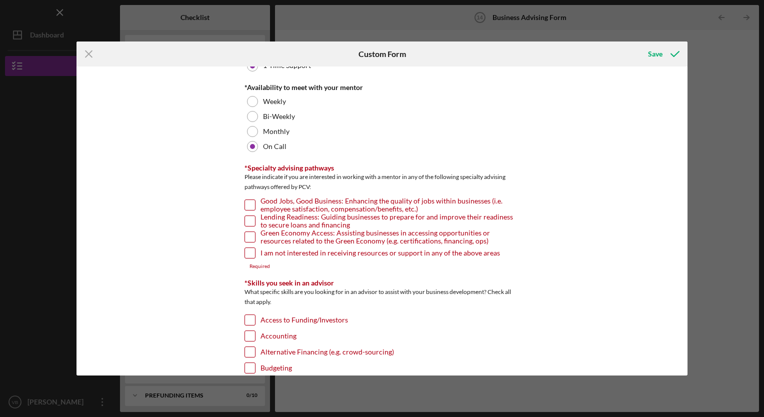
click at [252, 253] on input "I am not interested in receiving resources or support in any of the above areas" at bounding box center [250, 253] width 10 height 10
checkbox input "true"
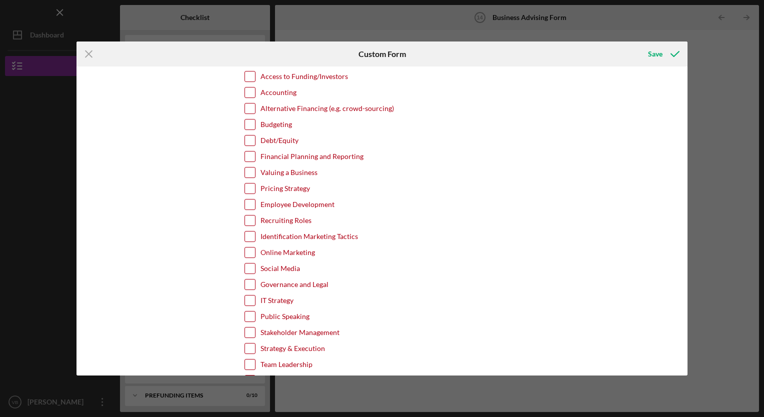
scroll to position [304, 0]
click at [250, 246] on input "Online Marketing" at bounding box center [250, 251] width 10 height 10
checkbox input "true"
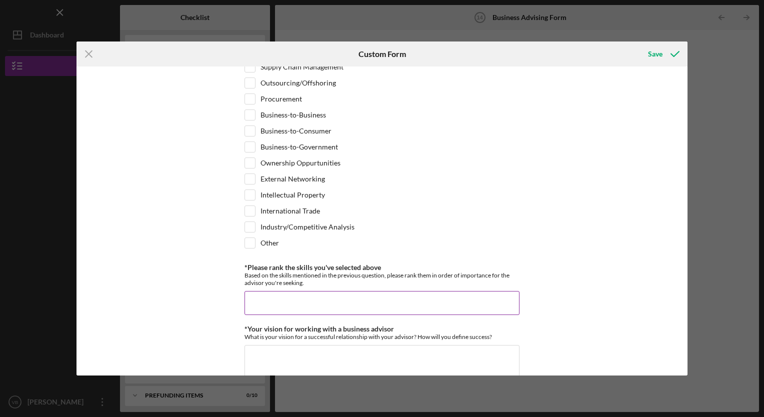
scroll to position [705, 0]
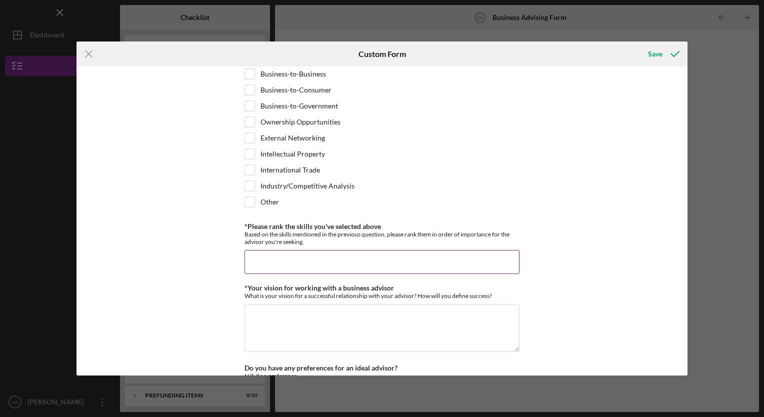
click at [359, 253] on input "*Please rank the skills you've selected above" at bounding box center [382, 262] width 275 height 24
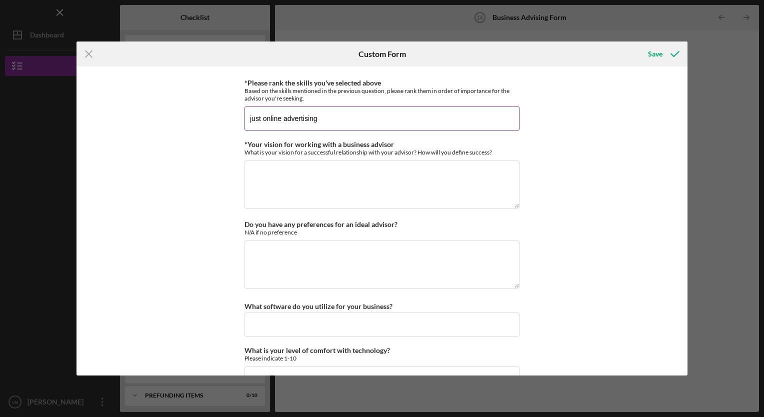
scroll to position [849, 0]
type input "just online advertising"
click at [325, 169] on textarea "*Your vision for working with a business advisor" at bounding box center [382, 184] width 275 height 48
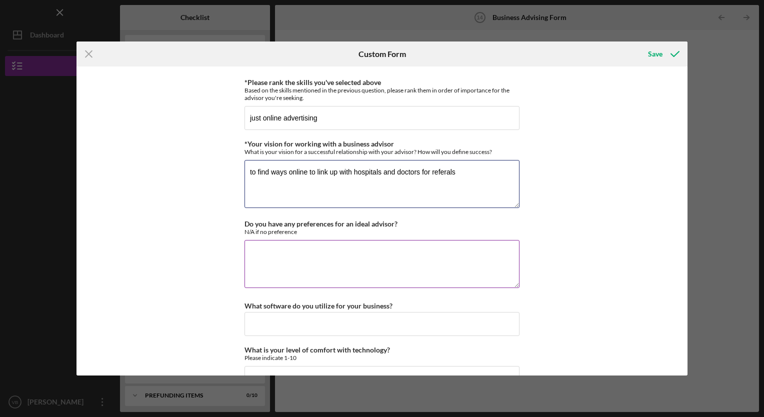
type textarea "to find ways online to link up with hospitals and doctors for referals"
click at [304, 249] on textarea "Do you have any preferences for an ideal advisor?" at bounding box center [382, 264] width 275 height 48
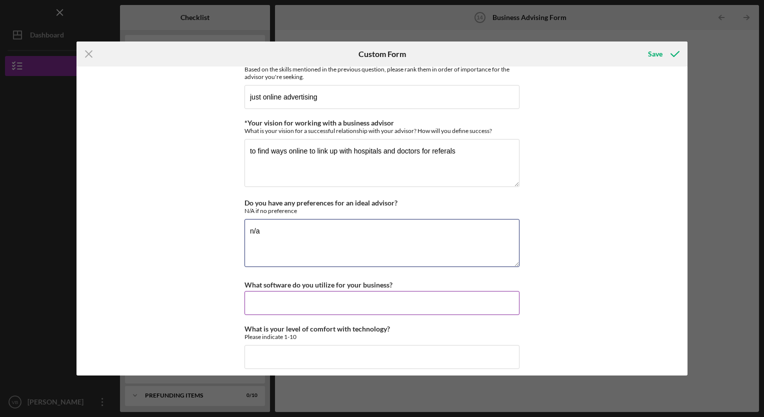
type textarea "n/a"
click at [290, 293] on input "What software do you utilize for your business?" at bounding box center [382, 303] width 275 height 24
type input "h"
type input "Hospice MD and Waystar"
click at [280, 347] on input "What is your level of comfort with technology?" at bounding box center [382, 357] width 275 height 24
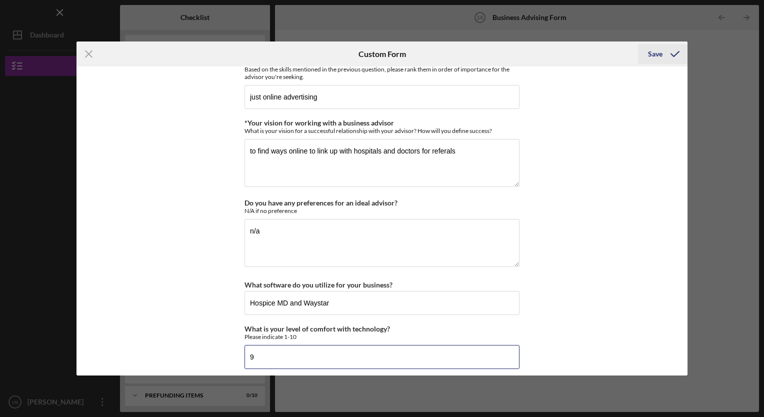
type input "9"
click at [658, 52] on div "Save" at bounding box center [655, 54] width 15 height 20
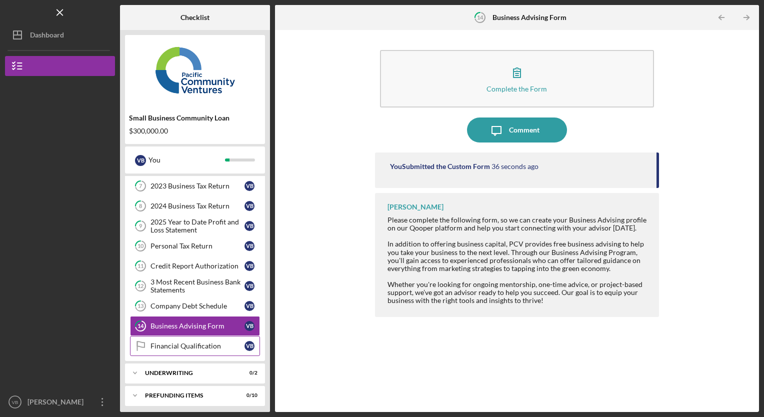
click at [196, 342] on div "Financial Qualification" at bounding box center [198, 346] width 94 height 8
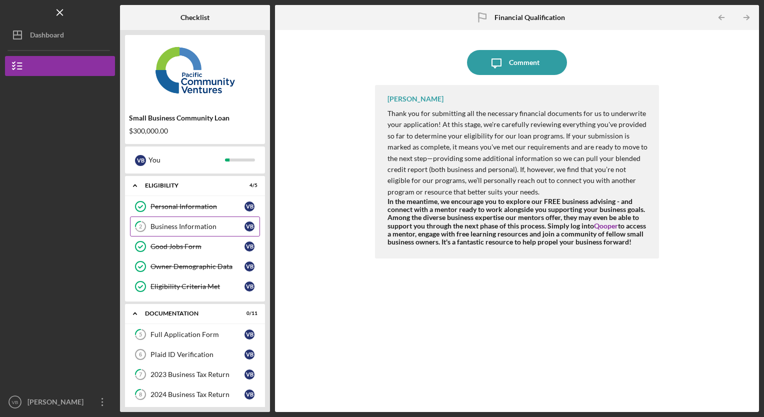
click at [182, 230] on div "Business Information" at bounding box center [198, 227] width 94 height 8
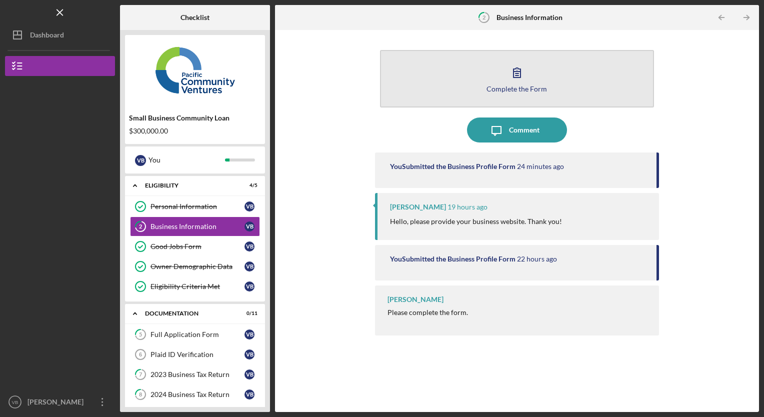
click at [512, 85] on div "Complete the Form" at bounding box center [517, 89] width 61 height 8
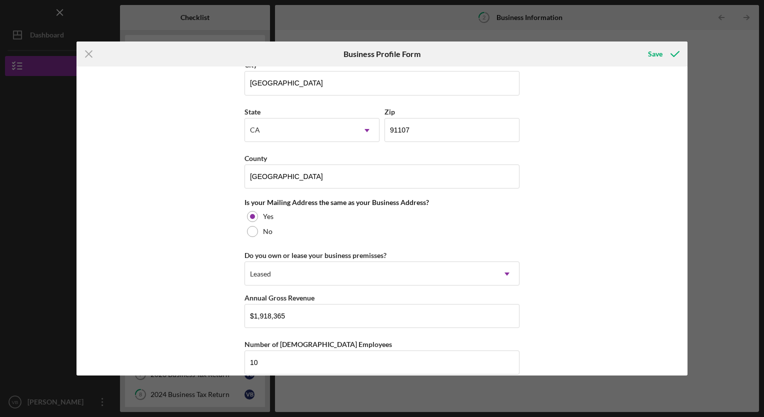
scroll to position [710, 0]
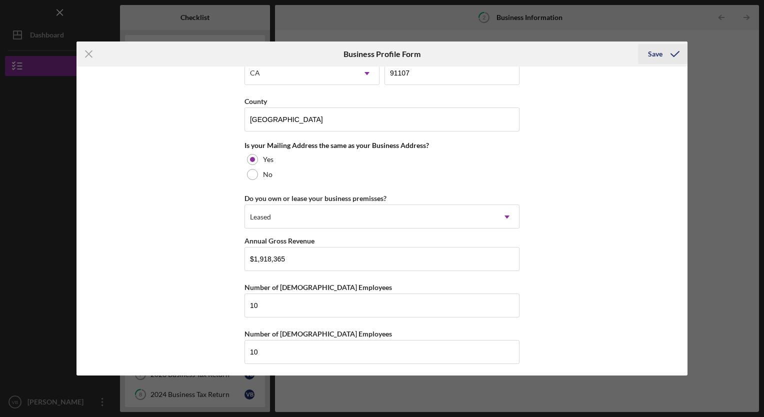
click at [656, 50] on div "Save" at bounding box center [655, 54] width 15 height 20
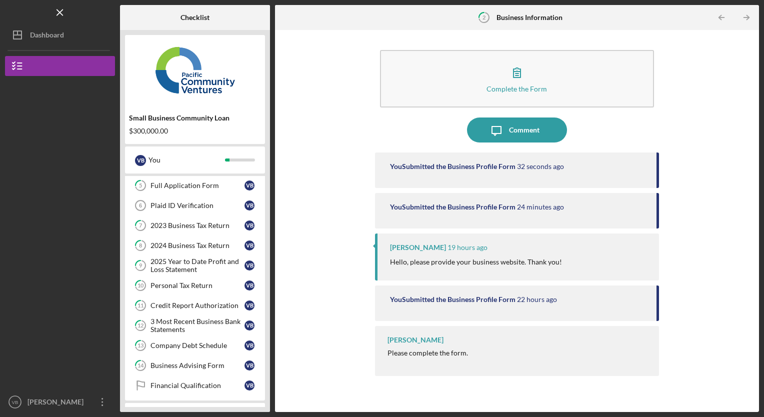
scroll to position [189, 0]
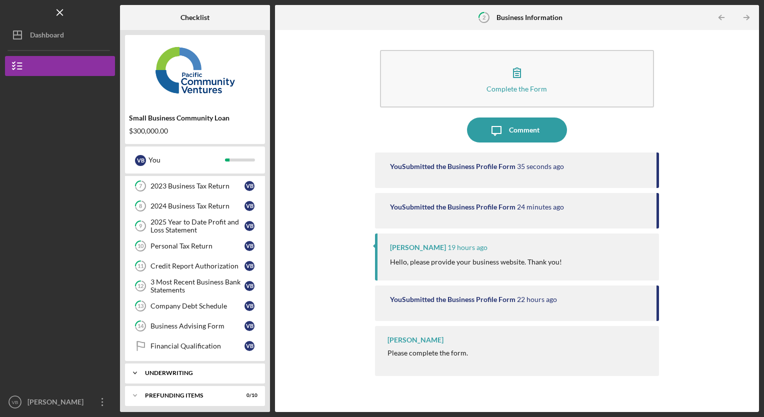
click at [164, 370] on div "Underwriting" at bounding box center [199, 373] width 108 height 6
